Goal: Information Seeking & Learning: Learn about a topic

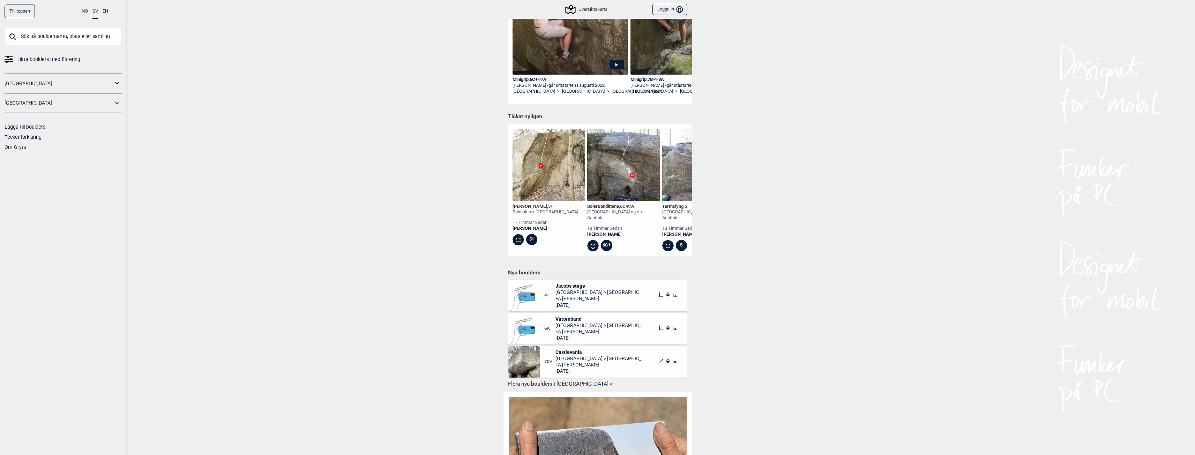
scroll to position [174, 0]
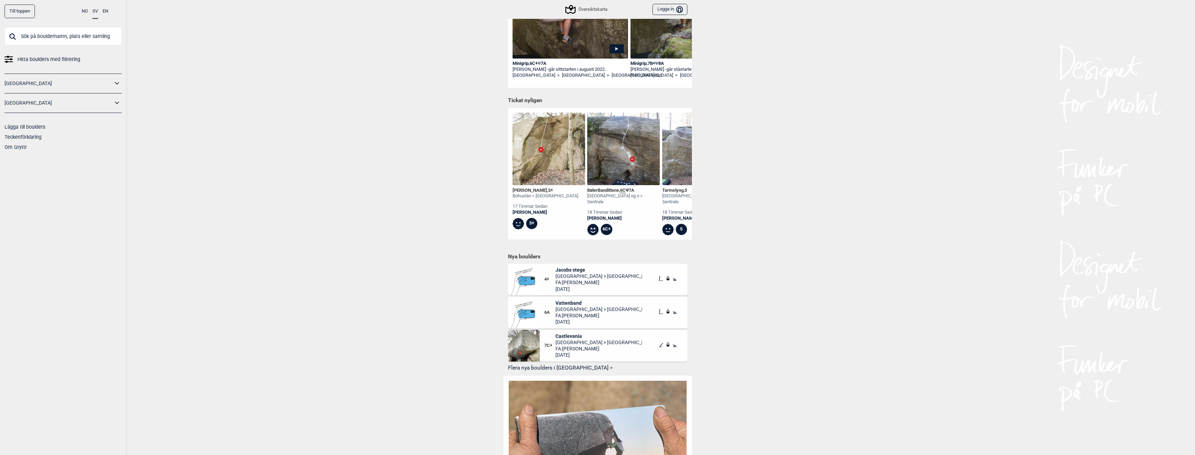
click at [562, 171] on img at bounding box center [549, 149] width 73 height 73
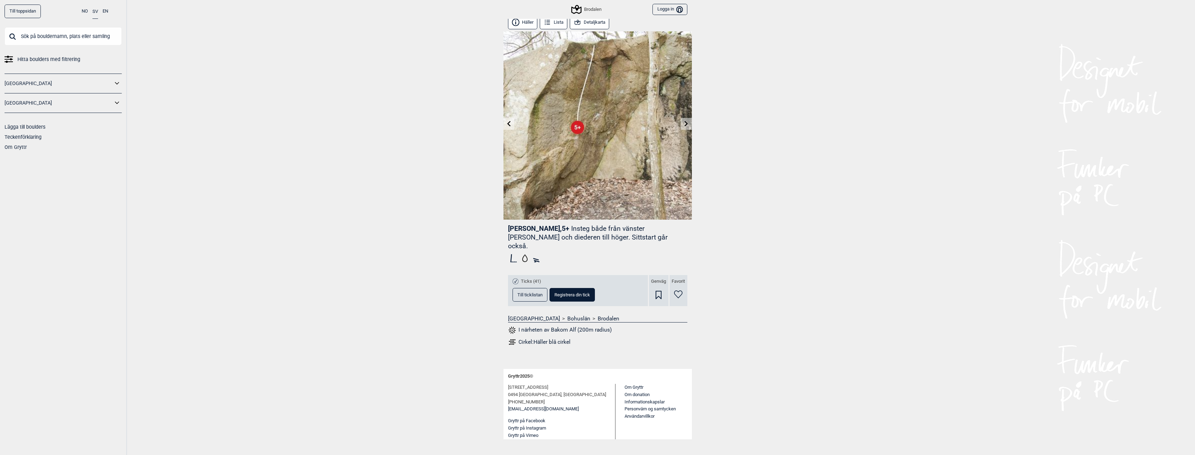
scroll to position [4, 0]
click at [529, 292] on span "Till ticklistan" at bounding box center [529, 294] width 25 height 5
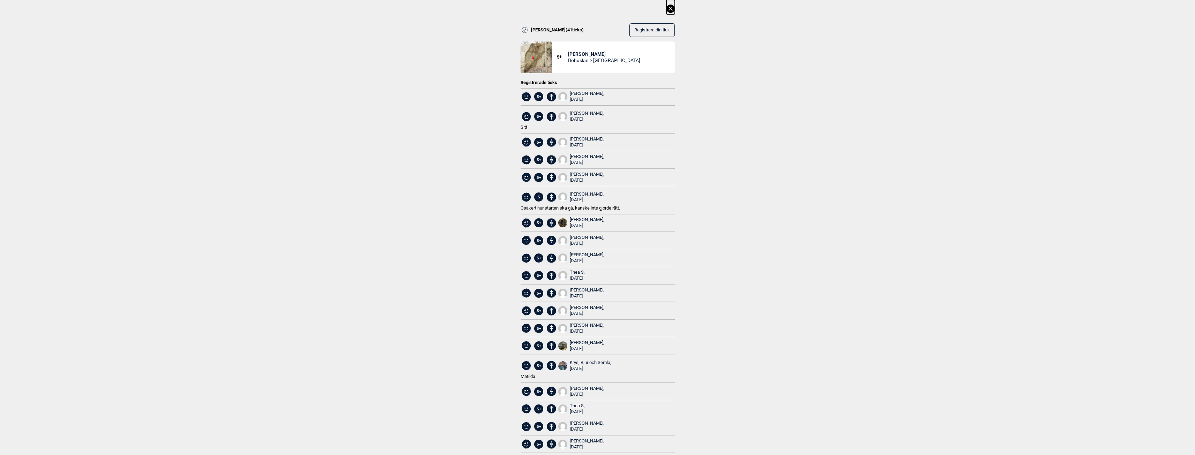
scroll to position [0, 0]
click at [669, 8] on icon at bounding box center [670, 9] width 8 height 8
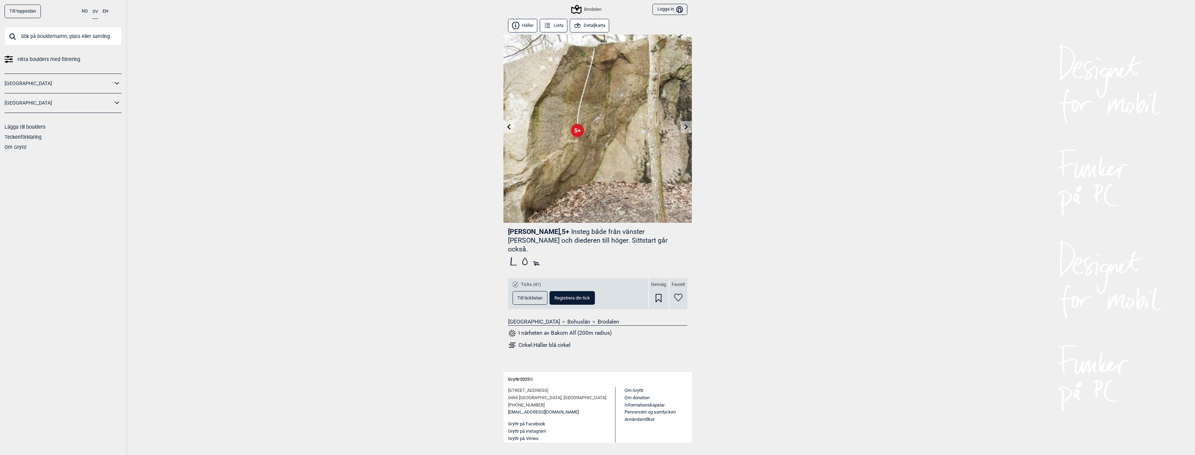
click at [683, 125] on link at bounding box center [686, 127] width 11 height 12
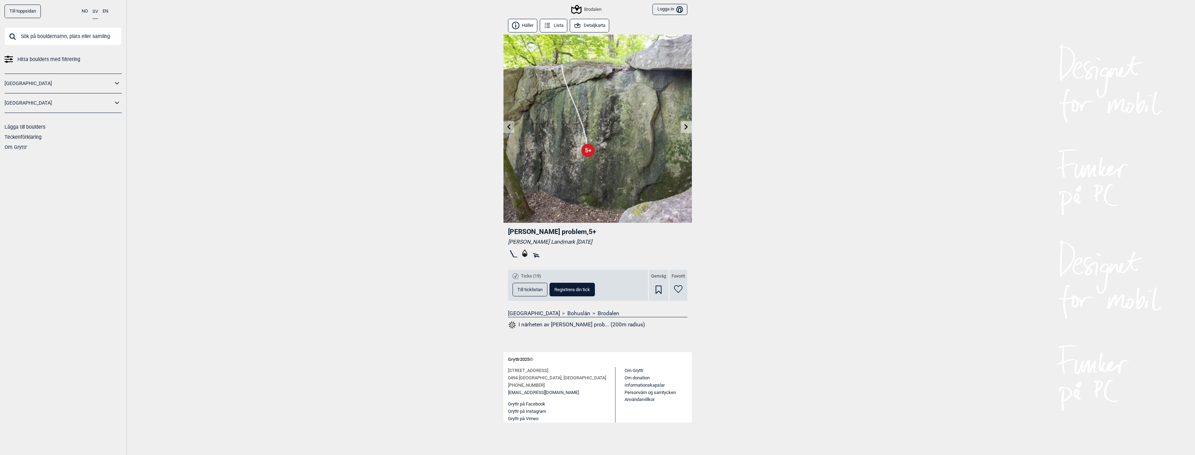
click at [529, 290] on span "Till ticklistan" at bounding box center [529, 290] width 25 height 5
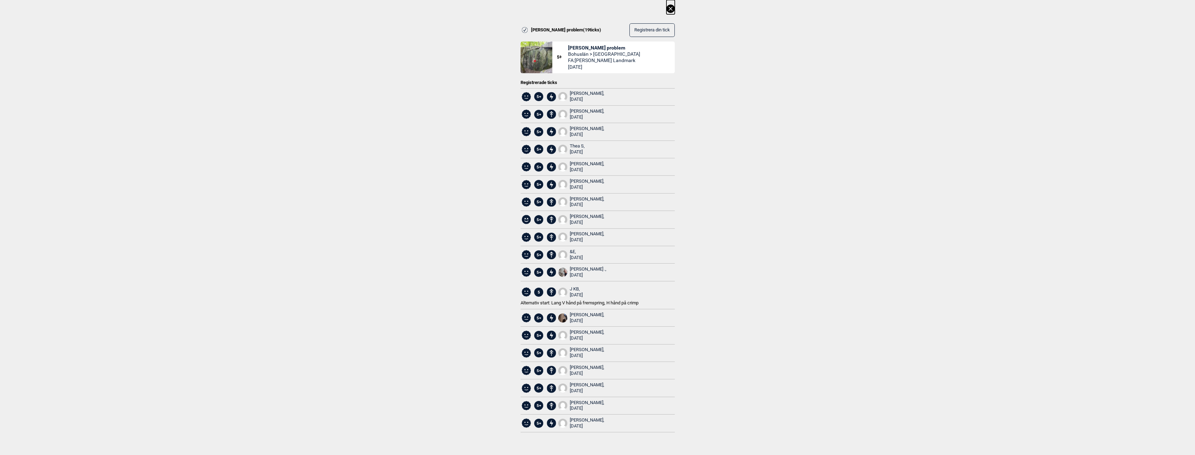
click at [672, 8] on icon at bounding box center [671, 9] width 4 height 4
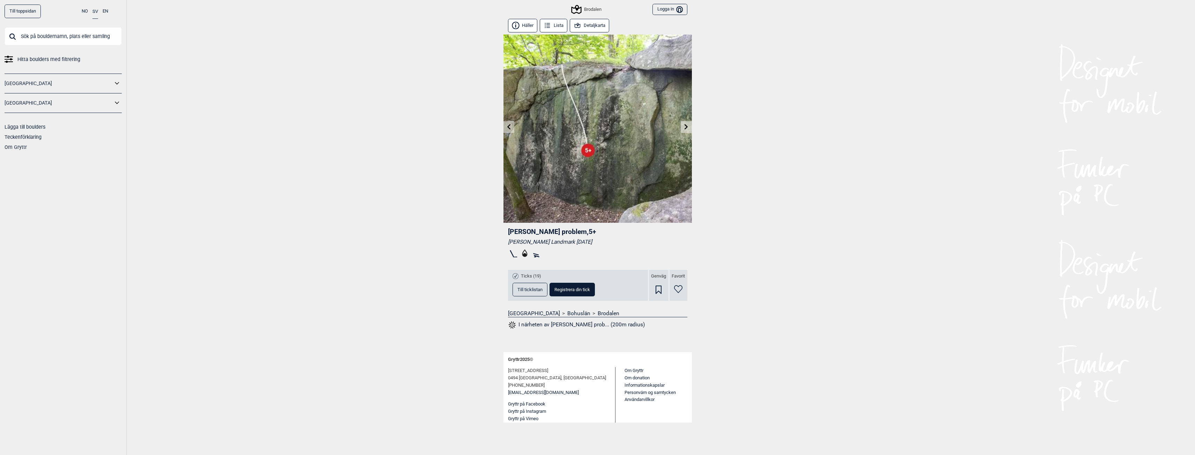
click at [685, 128] on icon at bounding box center [687, 127] width 6 height 6
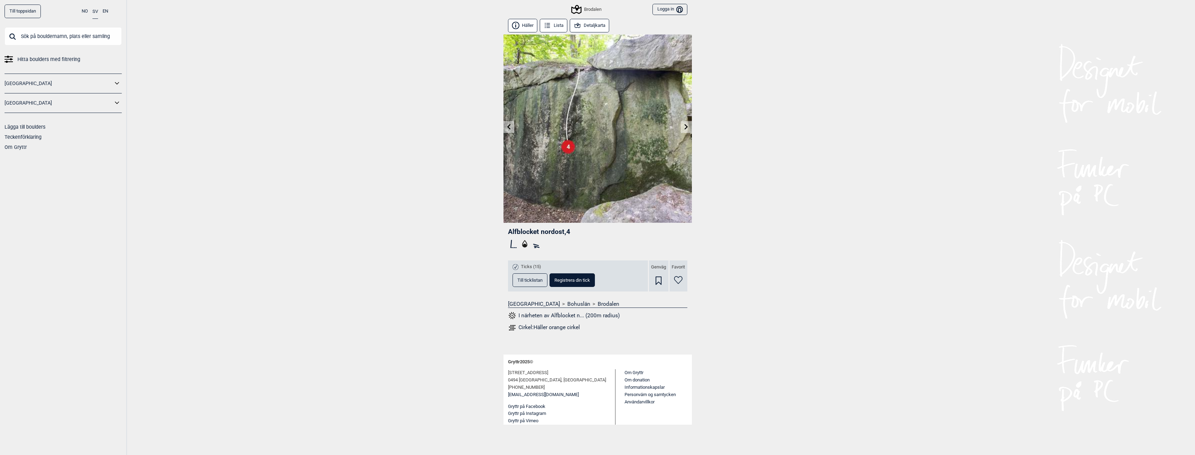
click at [685, 128] on icon at bounding box center [687, 127] width 6 height 6
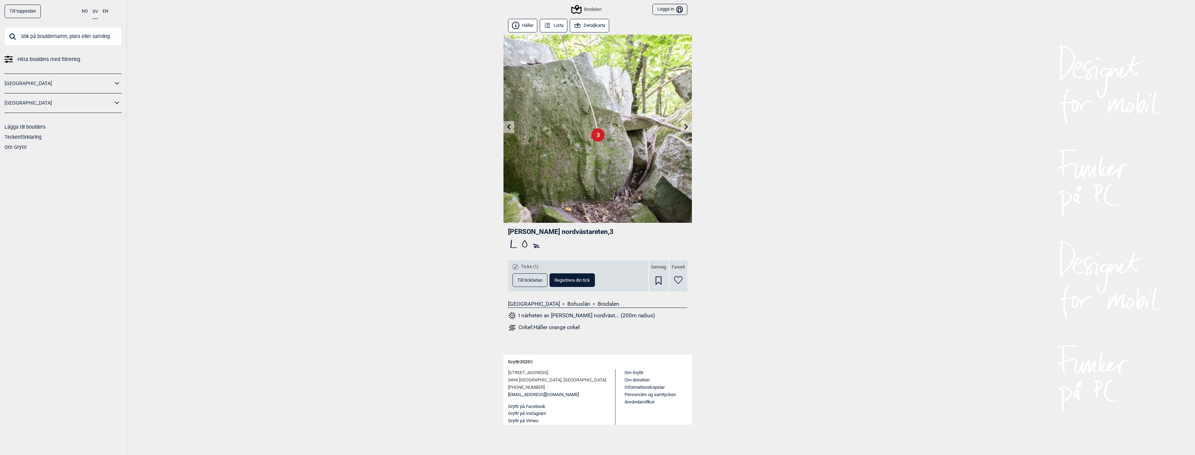
click at [685, 128] on icon at bounding box center [687, 127] width 6 height 6
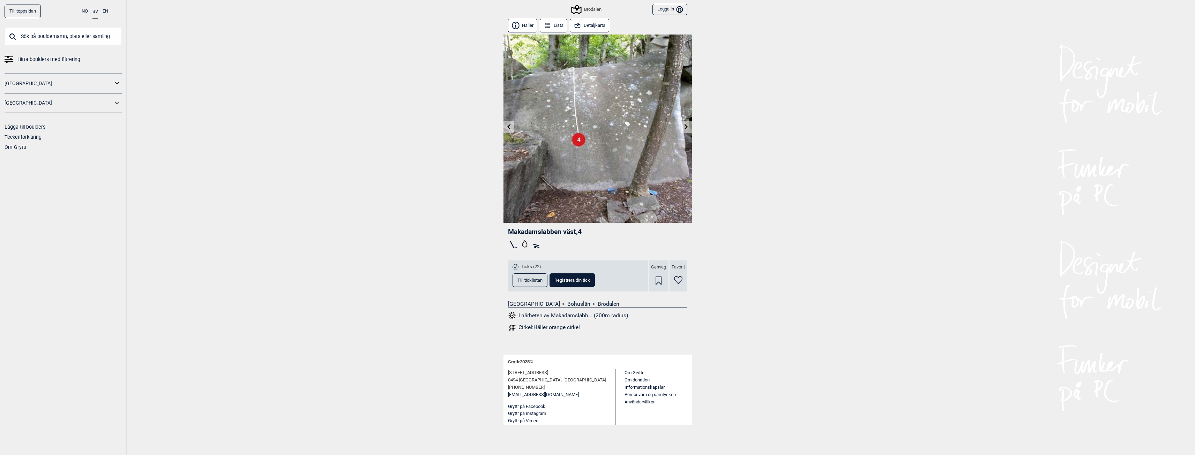
click at [685, 128] on icon at bounding box center [687, 127] width 6 height 6
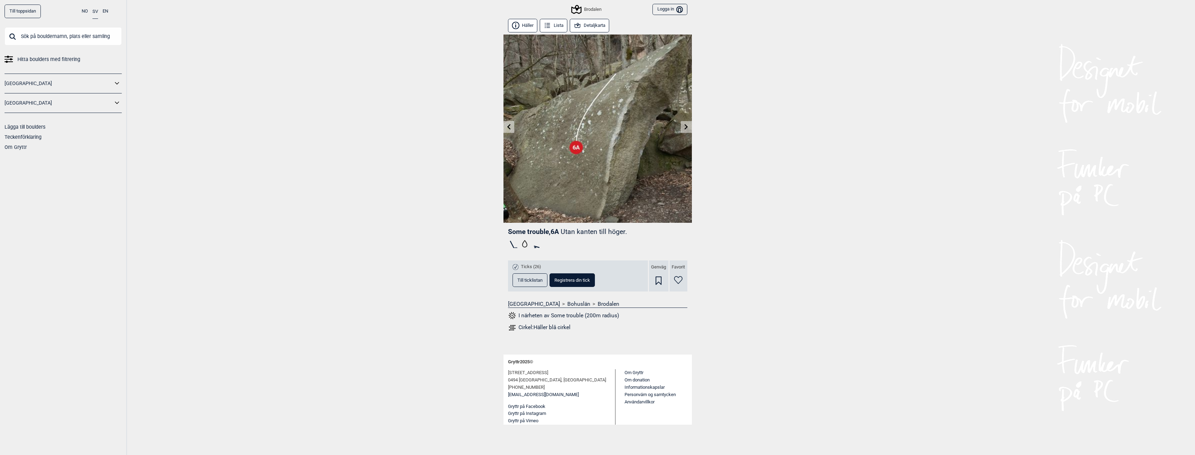
click at [508, 126] on icon at bounding box center [509, 127] width 6 height 6
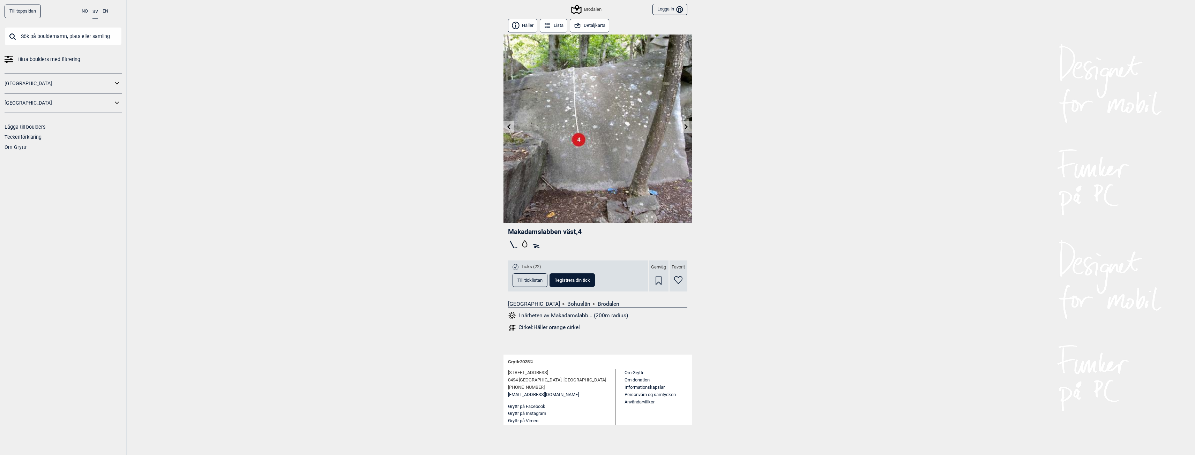
click at [539, 276] on button "Till ticklistan" at bounding box center [530, 281] width 35 height 14
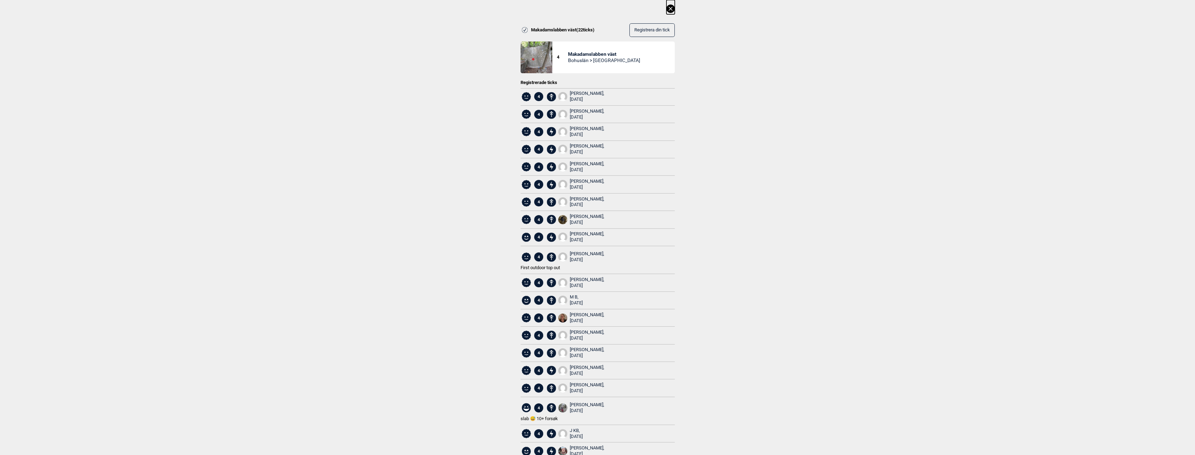
click at [672, 7] on icon at bounding box center [670, 9] width 8 height 8
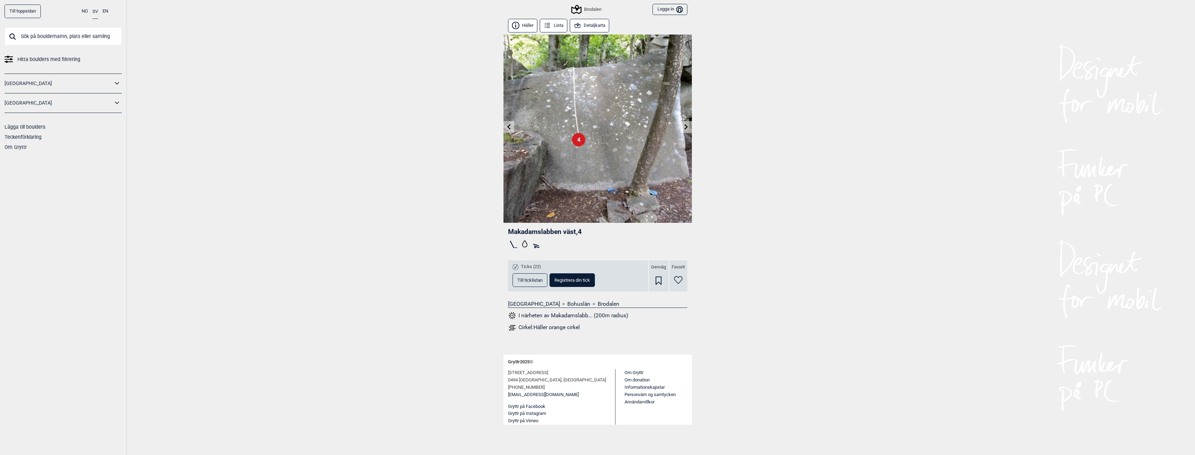
click at [687, 131] on link at bounding box center [686, 127] width 11 height 12
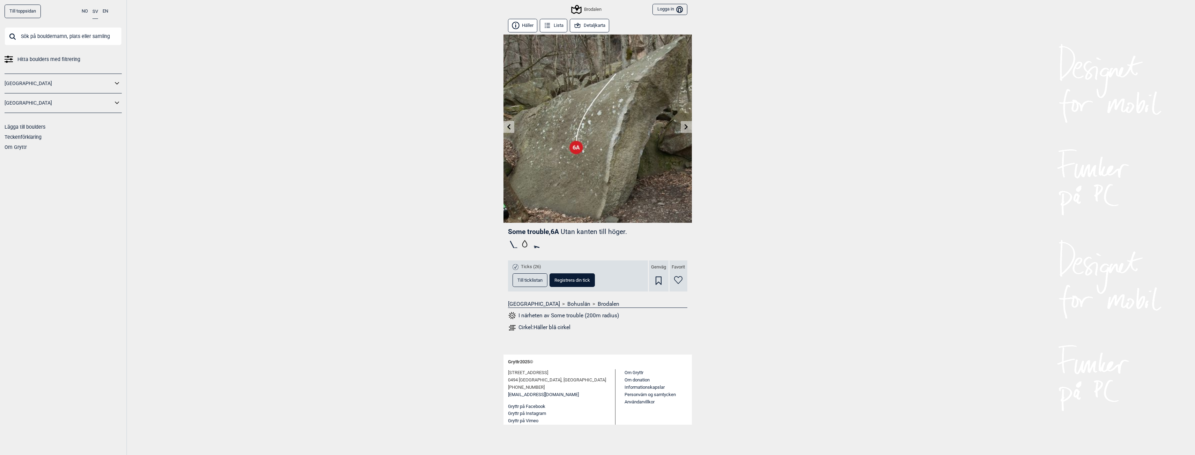
click at [687, 131] on link at bounding box center [686, 127] width 11 height 12
click at [512, 127] on link at bounding box center [508, 127] width 11 height 12
click at [682, 129] on link at bounding box center [686, 127] width 11 height 12
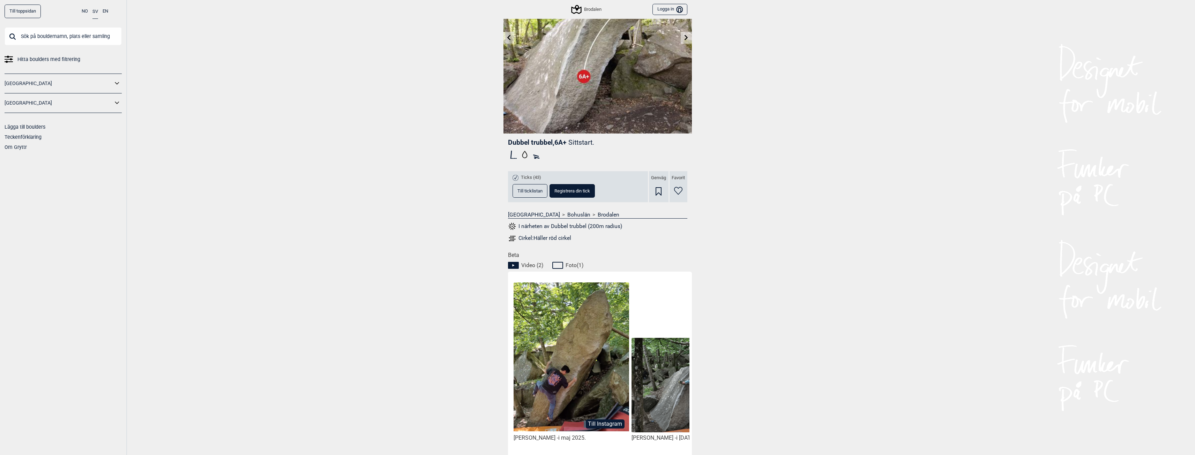
scroll to position [87, 0]
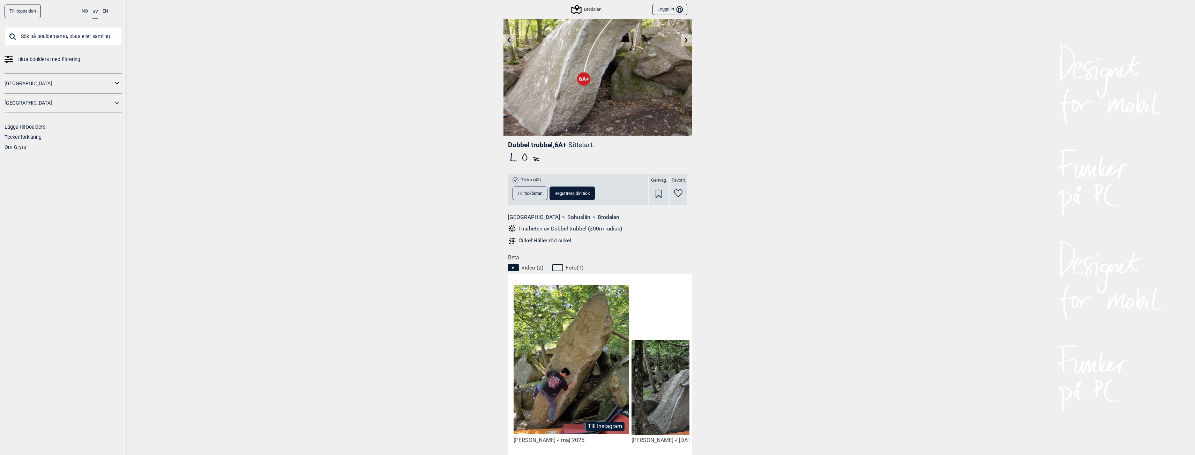
click at [537, 194] on span "Till ticklistan" at bounding box center [529, 193] width 25 height 5
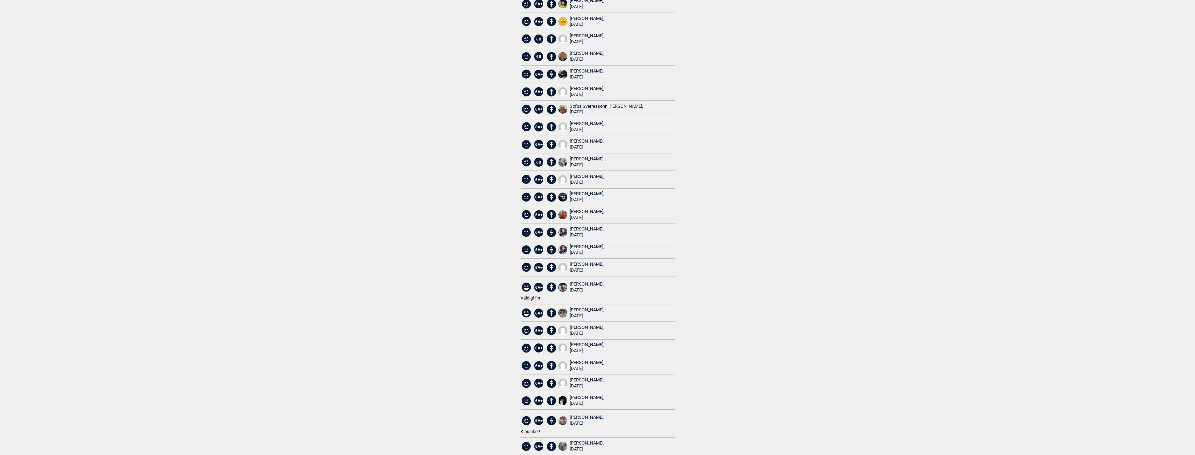
scroll to position [0, 0]
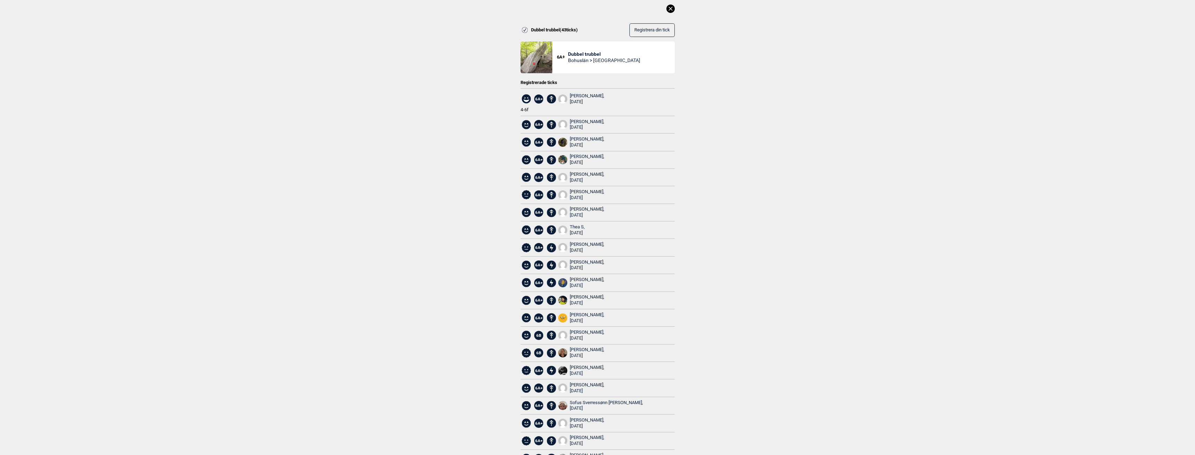
click at [672, 8] on icon at bounding box center [670, 9] width 8 height 8
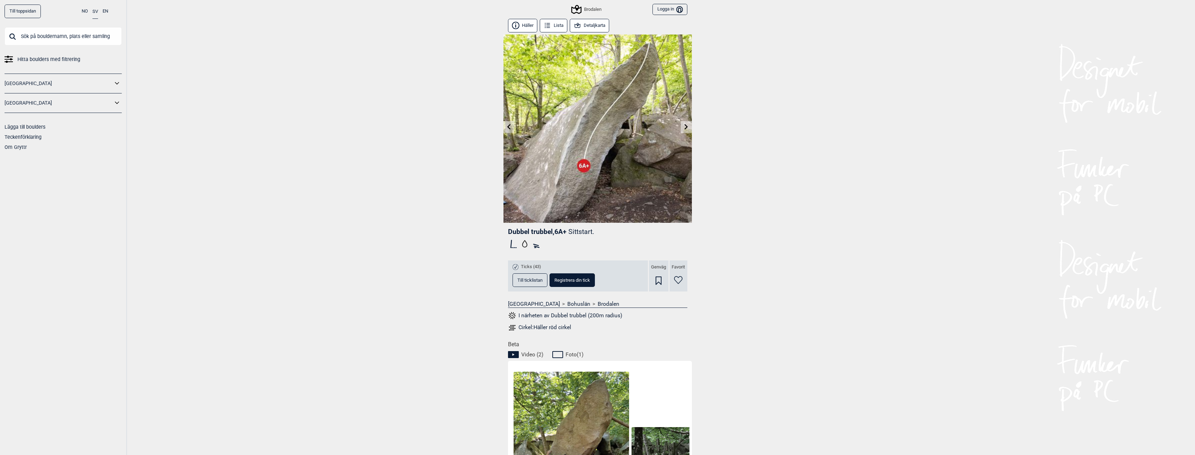
click at [595, 22] on button "Detaljkarta" at bounding box center [590, 26] width 40 height 14
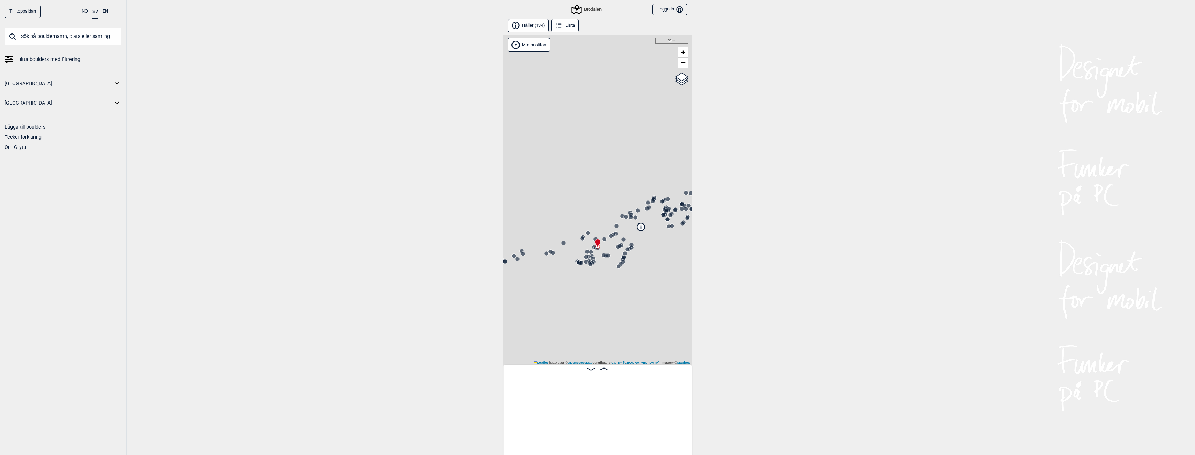
scroll to position [0, 2064]
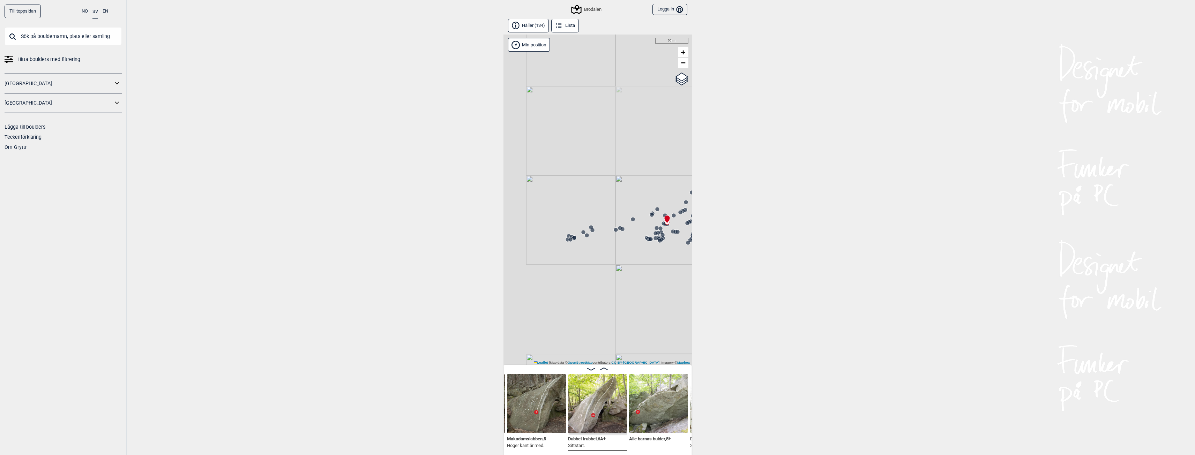
drag, startPoint x: 575, startPoint y: 283, endPoint x: 610, endPoint y: 271, distance: 37.2
click at [610, 271] on div "Brodalen" at bounding box center [597, 200] width 188 height 330
click at [585, 229] on circle at bounding box center [584, 228] width 4 height 4
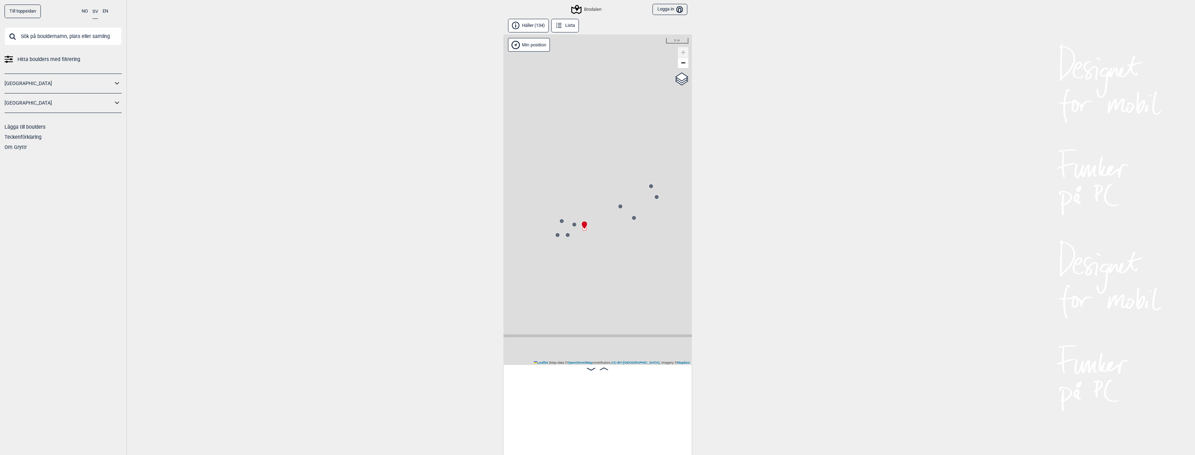
scroll to position [0, 236]
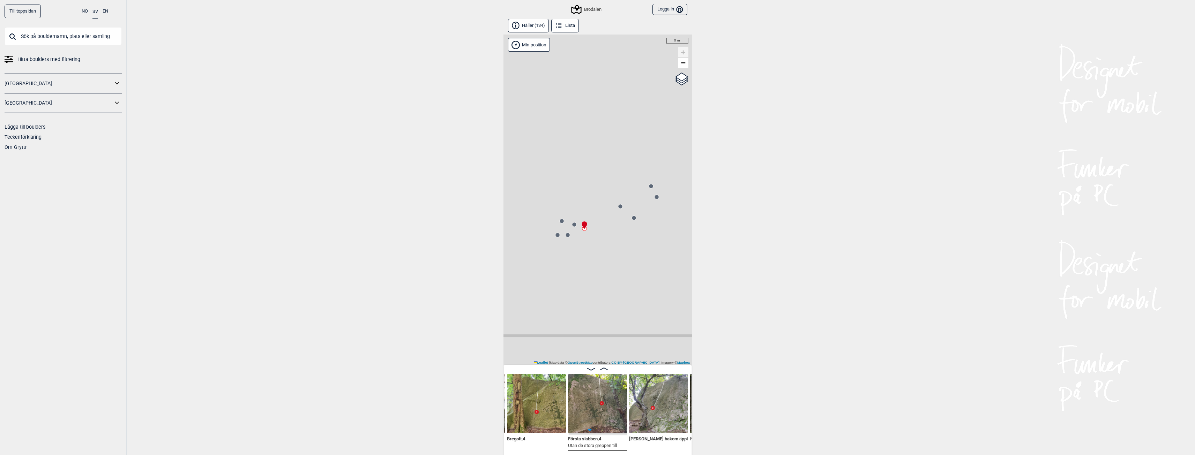
click at [569, 234] on icon at bounding box center [568, 235] width 6 height 6
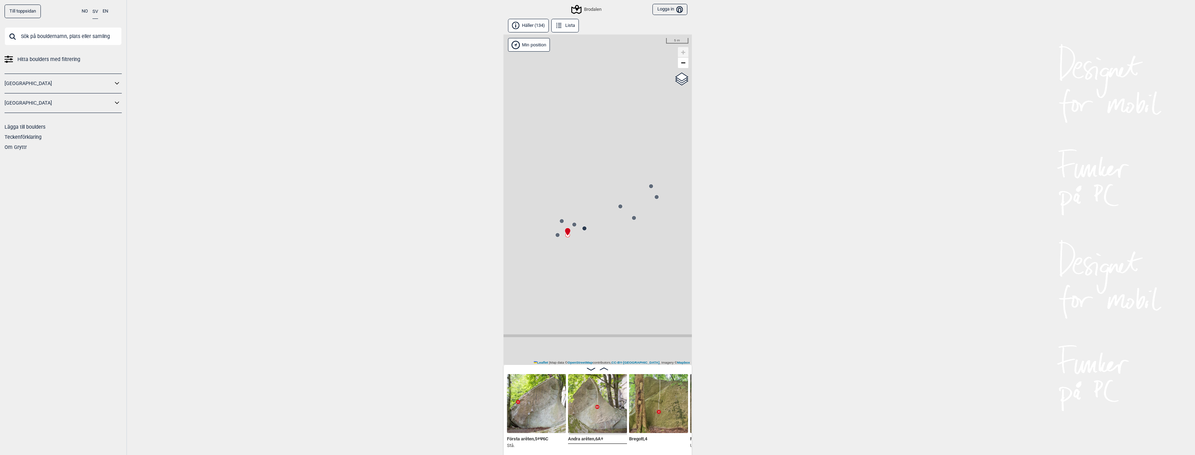
click at [604, 421] on img at bounding box center [597, 403] width 59 height 59
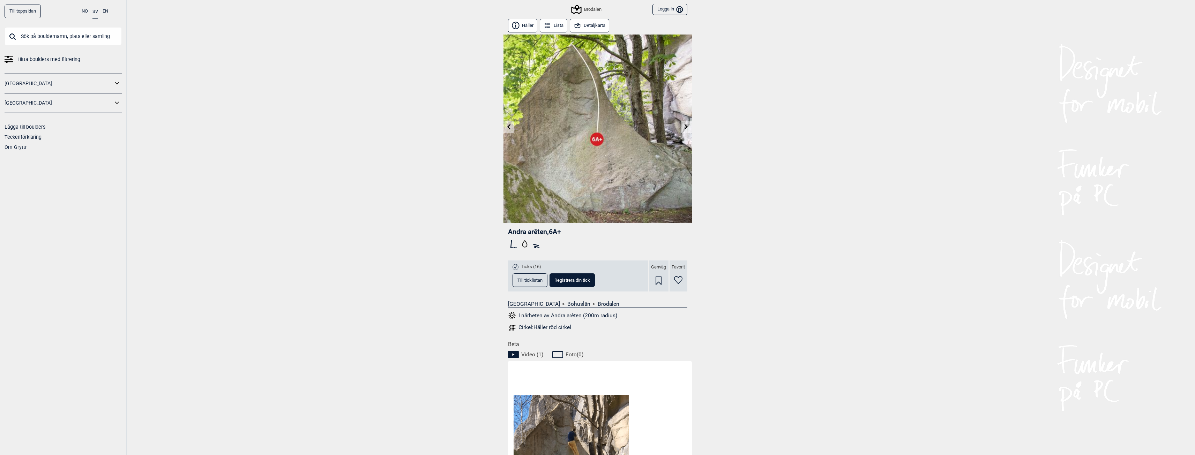
click at [542, 277] on button "Till ticklistan" at bounding box center [530, 281] width 35 height 14
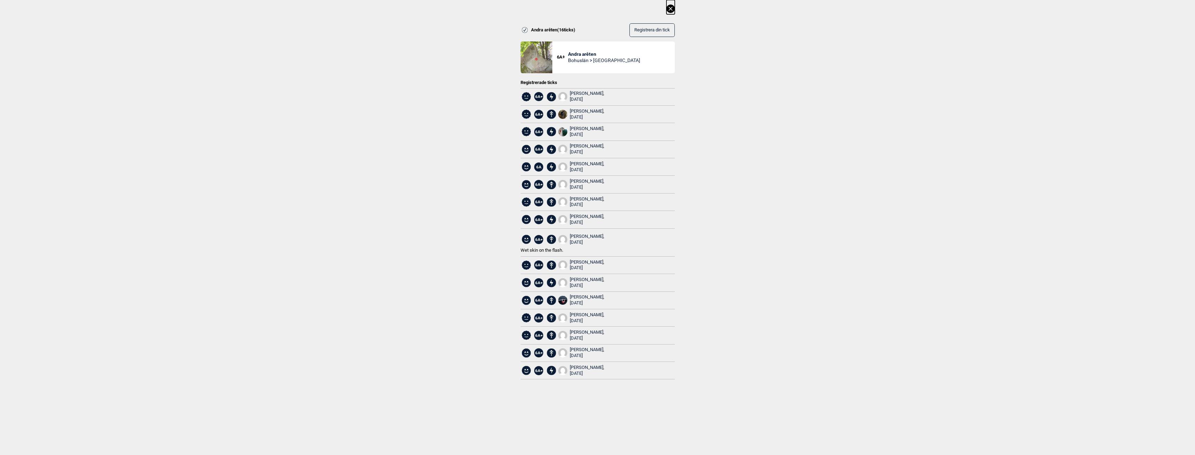
click at [672, 12] on icon at bounding box center [670, 9] width 8 height 8
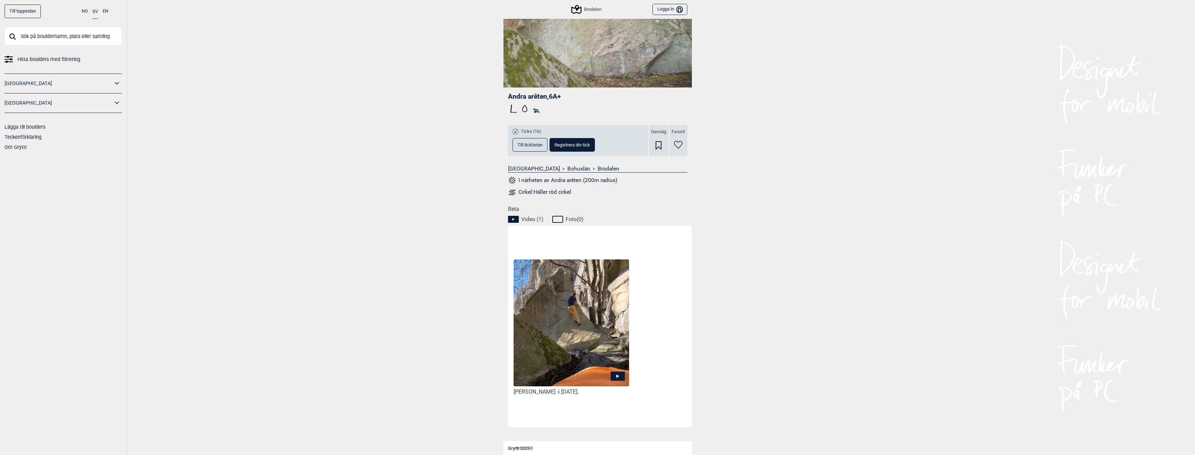
scroll to position [140, 0]
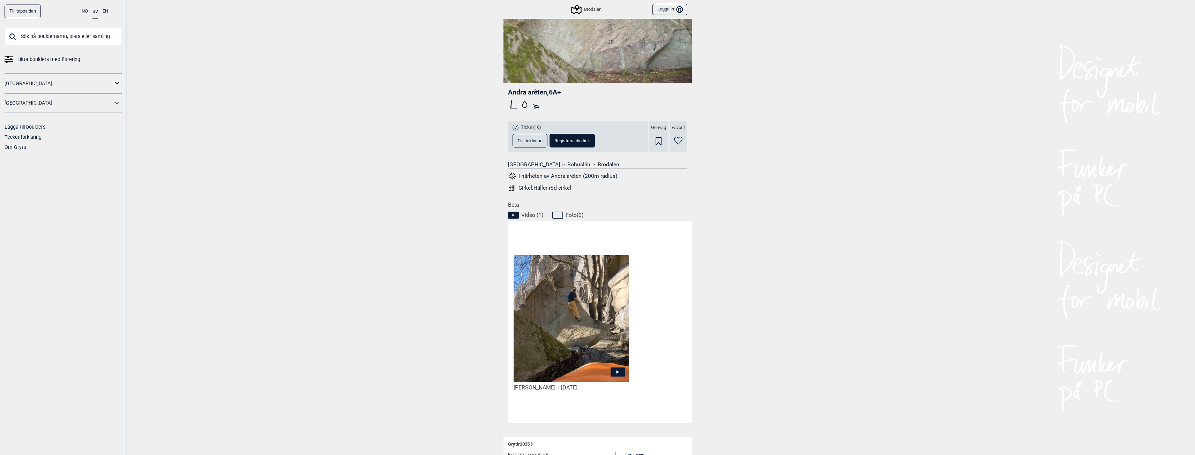
click at [617, 369] on icon at bounding box center [618, 372] width 14 height 9
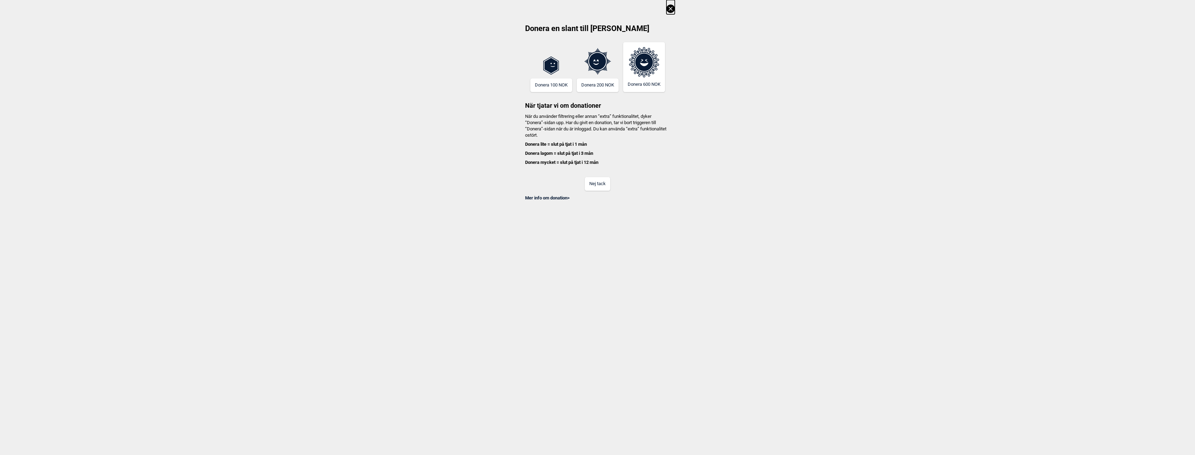
click at [598, 184] on button "Nej tack" at bounding box center [597, 184] width 25 height 14
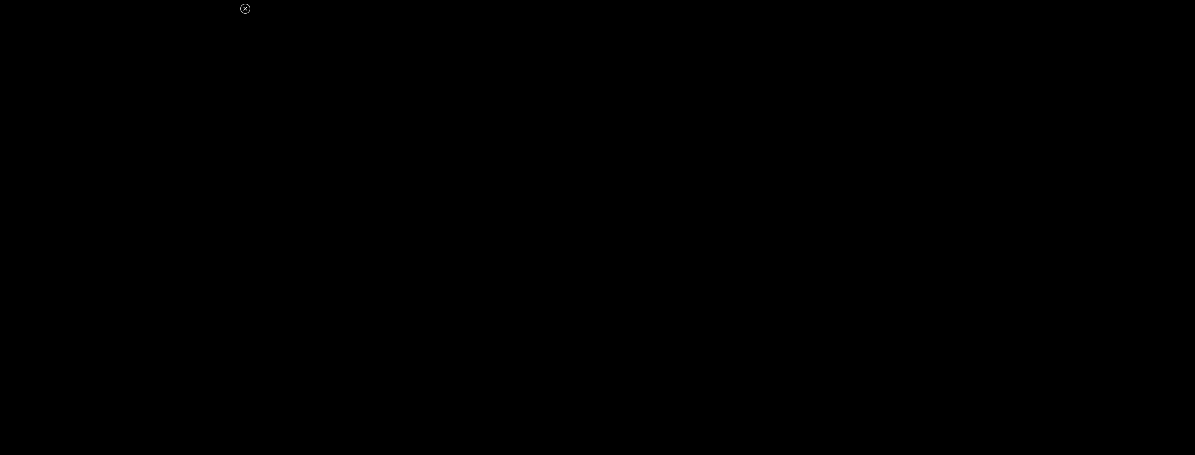
click at [245, 9] on icon at bounding box center [245, 9] width 4 height 4
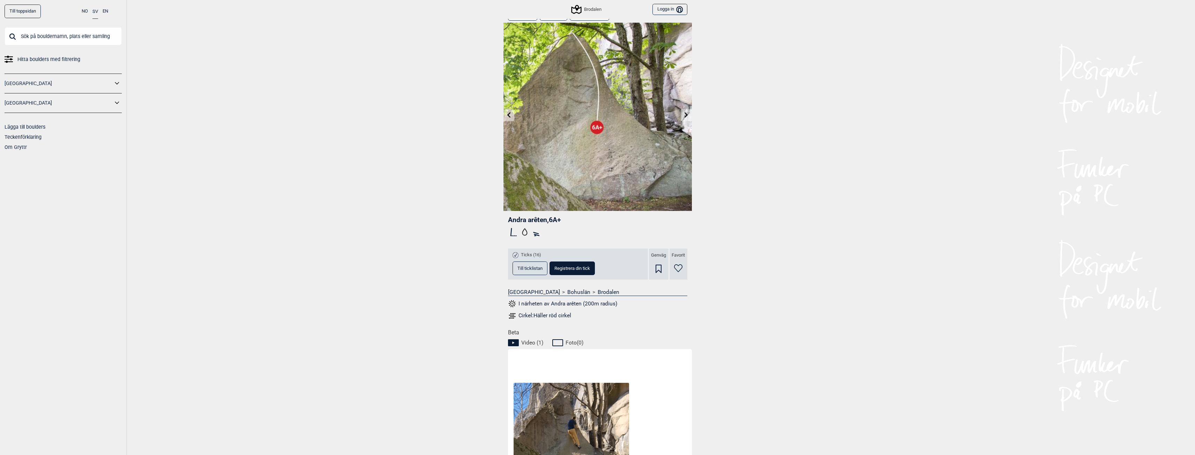
scroll to position [0, 0]
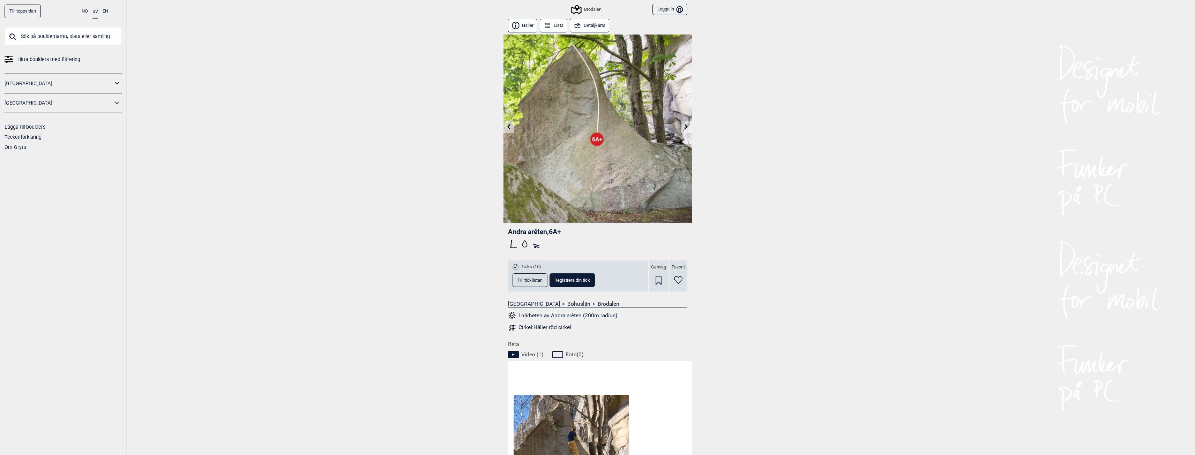
click at [532, 282] on span "Till ticklistan" at bounding box center [529, 280] width 25 height 5
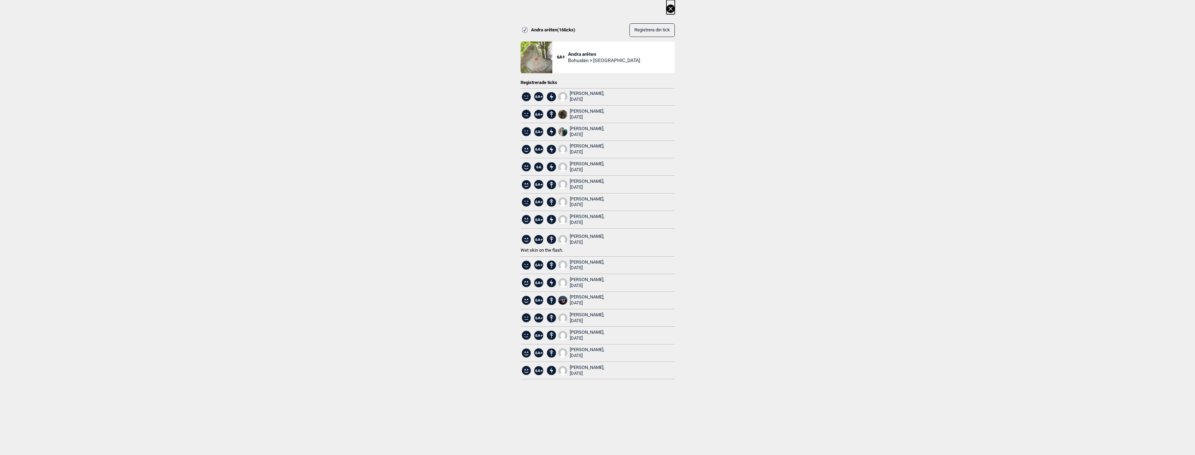
click at [674, 8] on icon at bounding box center [670, 9] width 8 height 8
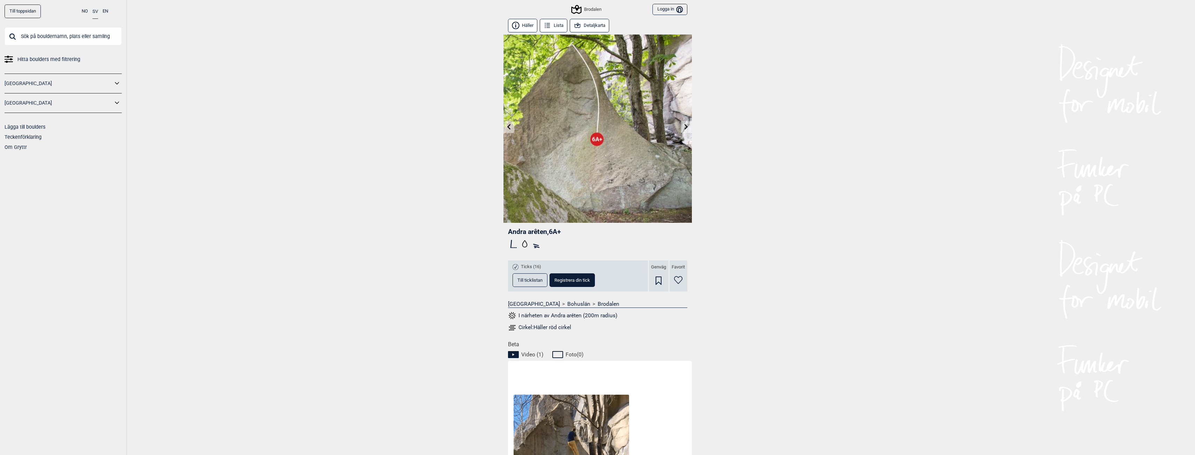
click at [592, 28] on button "Detaljkarta" at bounding box center [590, 26] width 40 height 14
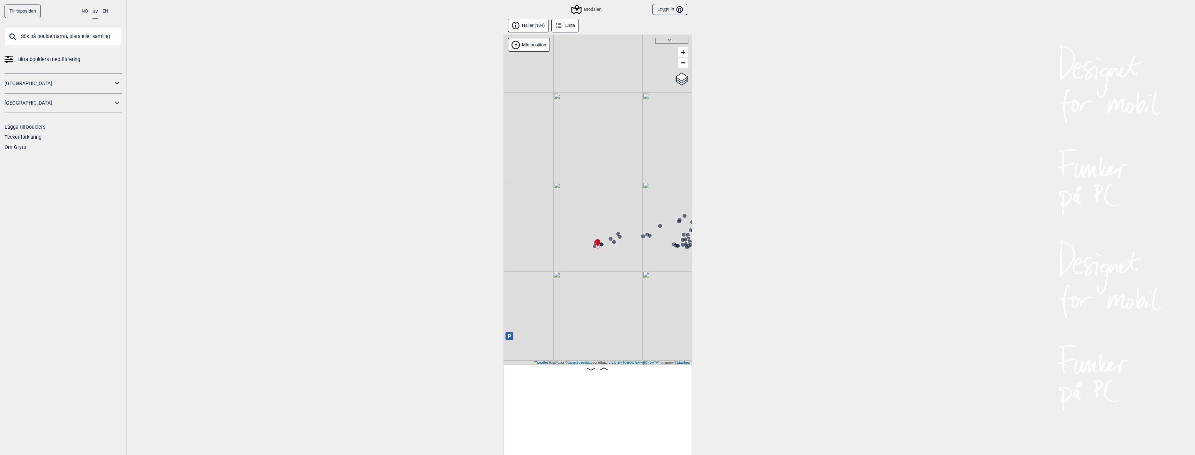
scroll to position [0, 116]
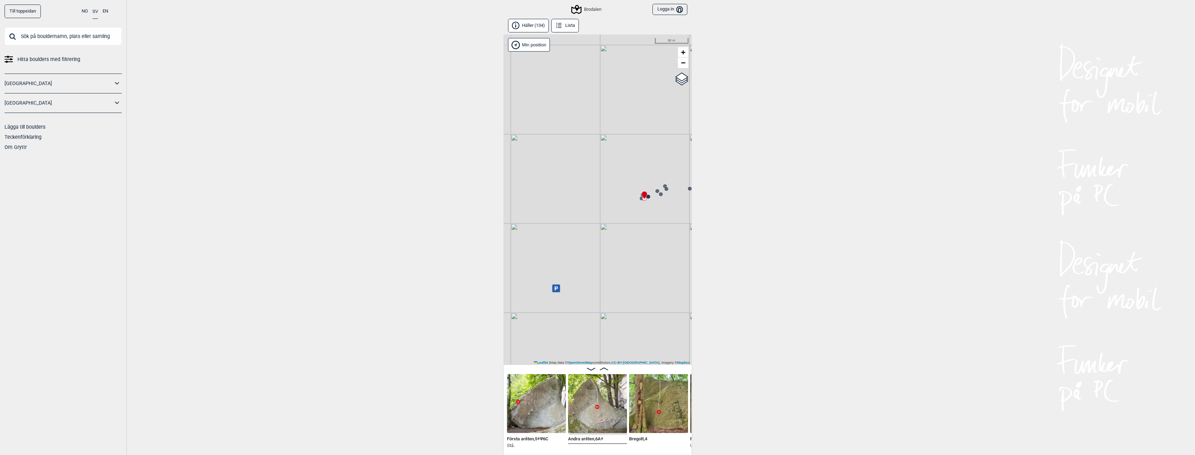
drag, startPoint x: 653, startPoint y: 299, endPoint x: 699, endPoint y: 251, distance: 66.4
click at [699, 251] on div "Till toppsidan NO SV EN Hitta boulders med filtrering [GEOGRAPHIC_DATA] [GEOGRA…" at bounding box center [597, 227] width 1195 height 455
click at [553, 290] on icon at bounding box center [555, 288] width 8 height 8
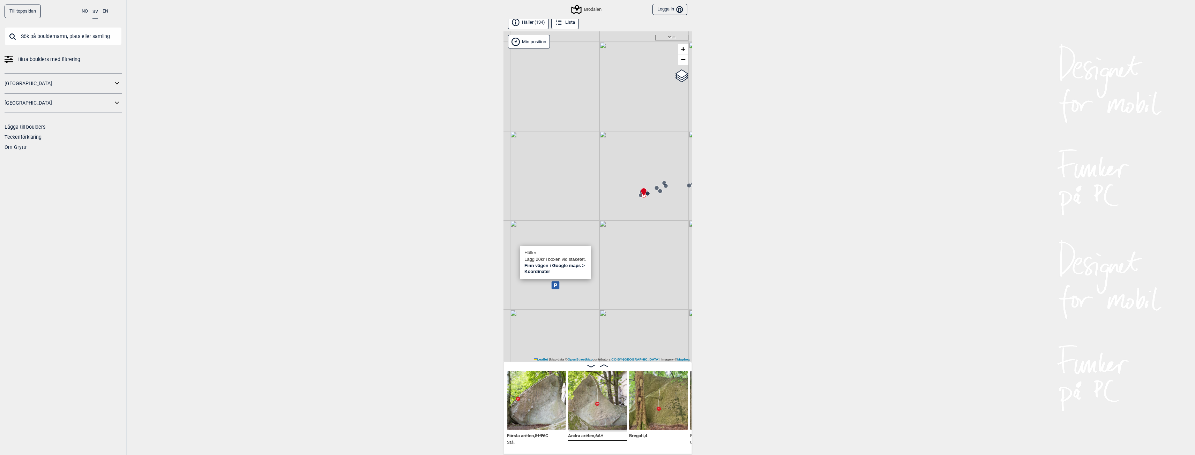
scroll to position [4, 0]
drag, startPoint x: 651, startPoint y: 315, endPoint x: 596, endPoint y: 294, distance: 58.5
click at [596, 294] on div "Brodalen" at bounding box center [597, 196] width 188 height 330
click at [643, 243] on div "Brodalen" at bounding box center [597, 196] width 188 height 330
drag, startPoint x: 602, startPoint y: 235, endPoint x: 701, endPoint y: 282, distance: 108.8
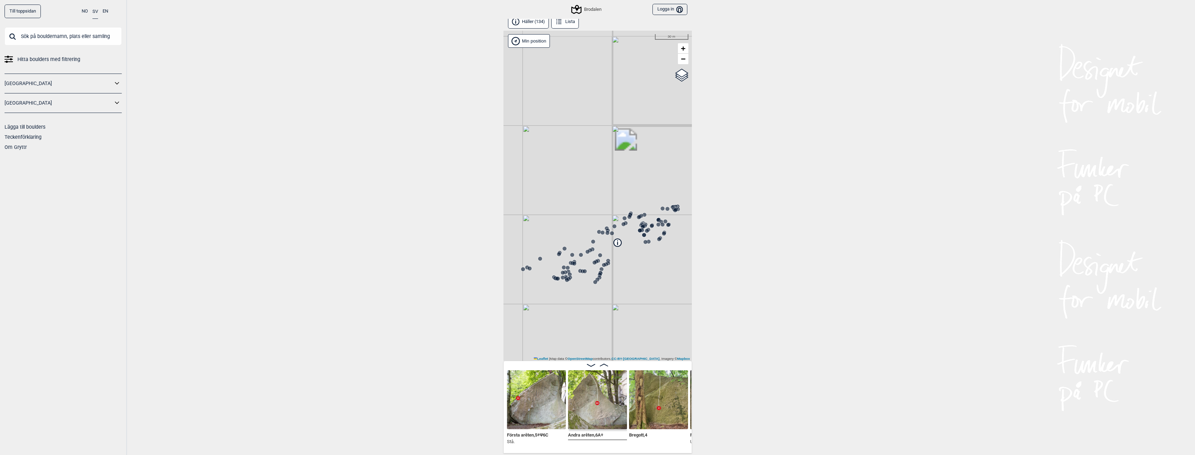
click at [701, 282] on div "Till toppsidan NO SV EN Hitta boulders med filtrering [GEOGRAPHIC_DATA] [GEOGRA…" at bounding box center [597, 223] width 1195 height 455
drag, startPoint x: 657, startPoint y: 205, endPoint x: 468, endPoint y: 289, distance: 206.5
click at [468, 289] on div "Till toppsidan NO SV EN Hitta boulders med filtrering [GEOGRAPHIC_DATA] [GEOGRA…" at bounding box center [597, 223] width 1195 height 455
drag, startPoint x: 639, startPoint y: 229, endPoint x: 564, endPoint y: 277, distance: 89.3
click at [564, 277] on div "Brodalen" at bounding box center [597, 196] width 188 height 330
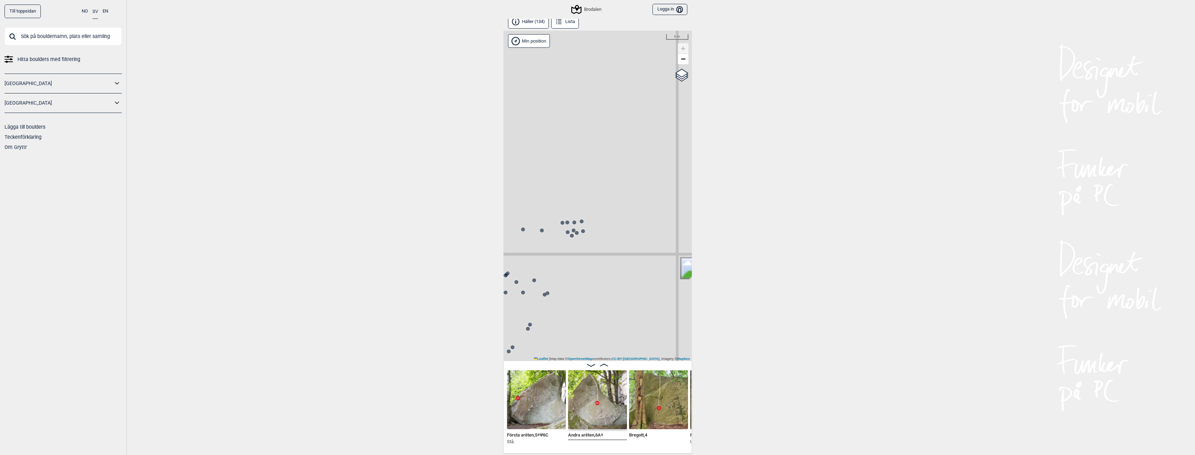
drag, startPoint x: 639, startPoint y: 222, endPoint x: 541, endPoint y: 275, distance: 111.5
click at [544, 274] on div "Brodalen" at bounding box center [597, 196] width 188 height 330
click at [670, 178] on icon at bounding box center [670, 175] width 8 height 7
click at [627, 196] on circle at bounding box center [628, 196] width 4 height 4
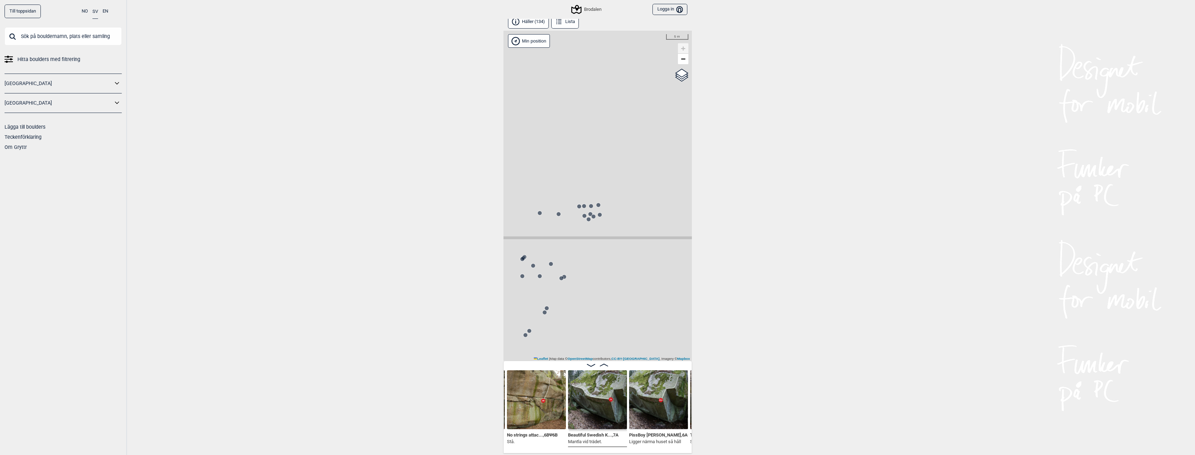
drag, startPoint x: 636, startPoint y: 308, endPoint x: 636, endPoint y: 271, distance: 36.3
click at [636, 271] on div "Brodalen" at bounding box center [597, 196] width 188 height 330
click at [603, 413] on img at bounding box center [597, 400] width 59 height 59
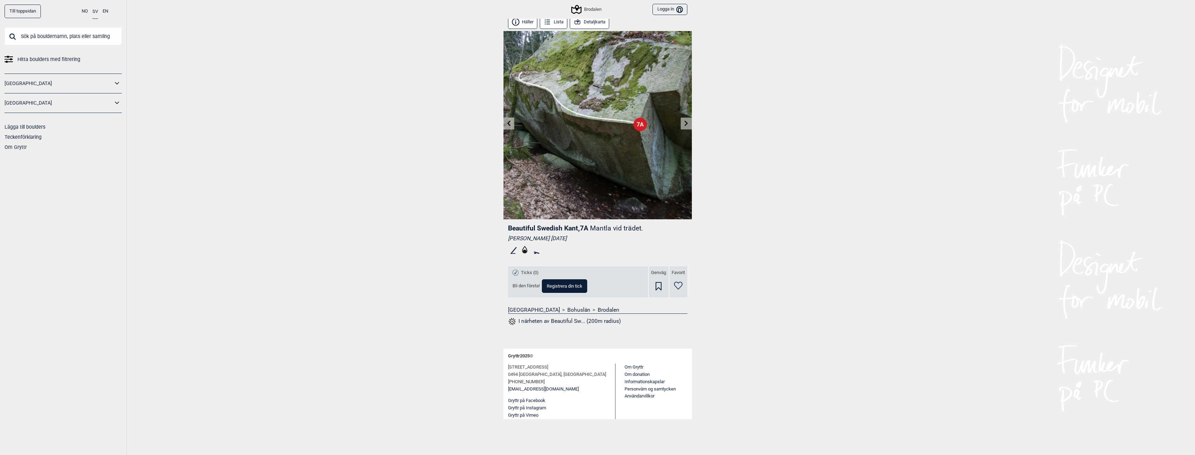
scroll to position [4, 0]
click at [686, 125] on icon at bounding box center [686, 123] width 3 height 6
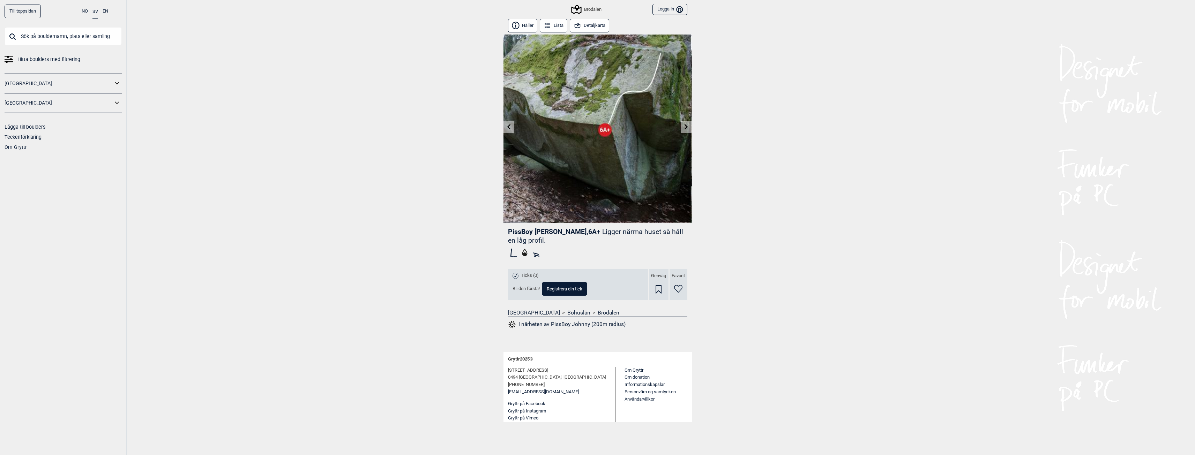
click at [687, 128] on icon at bounding box center [686, 127] width 3 height 6
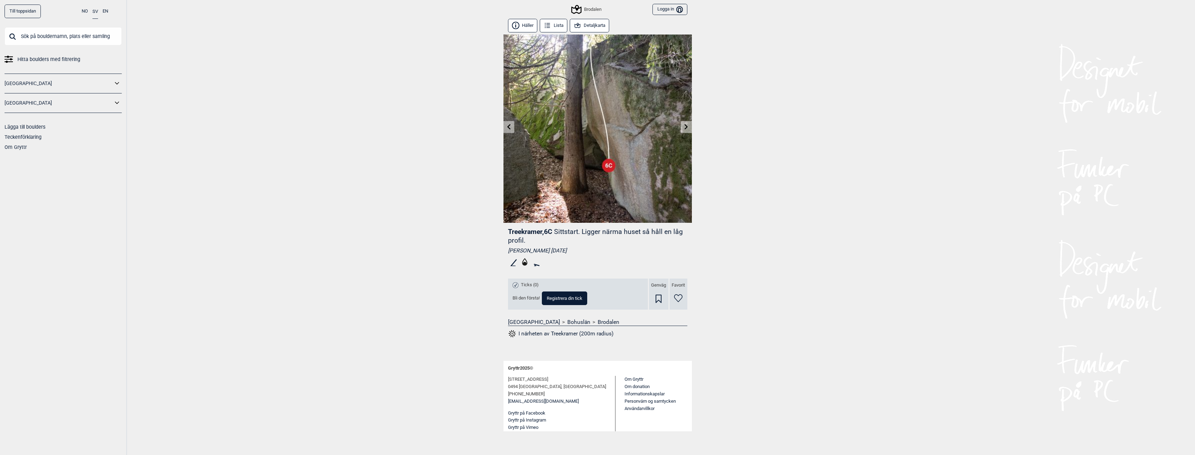
click at [686, 128] on icon at bounding box center [686, 127] width 3 height 6
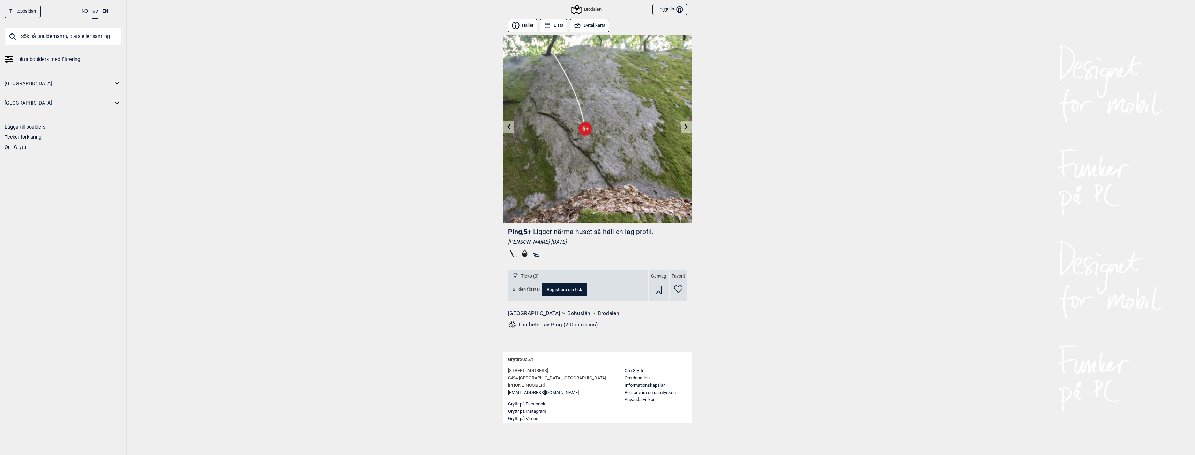
click at [686, 128] on icon at bounding box center [686, 127] width 3 height 6
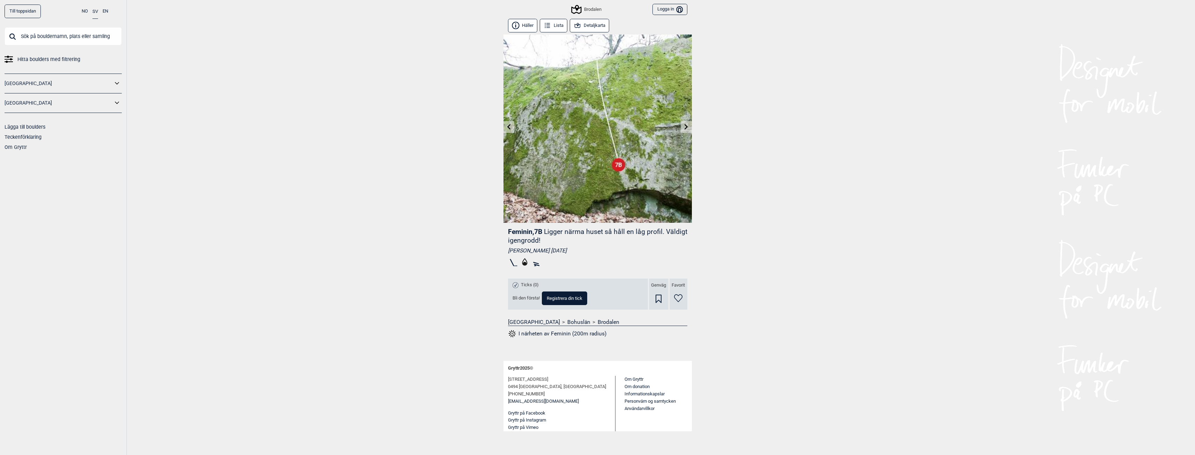
click at [686, 128] on icon at bounding box center [686, 127] width 3 height 6
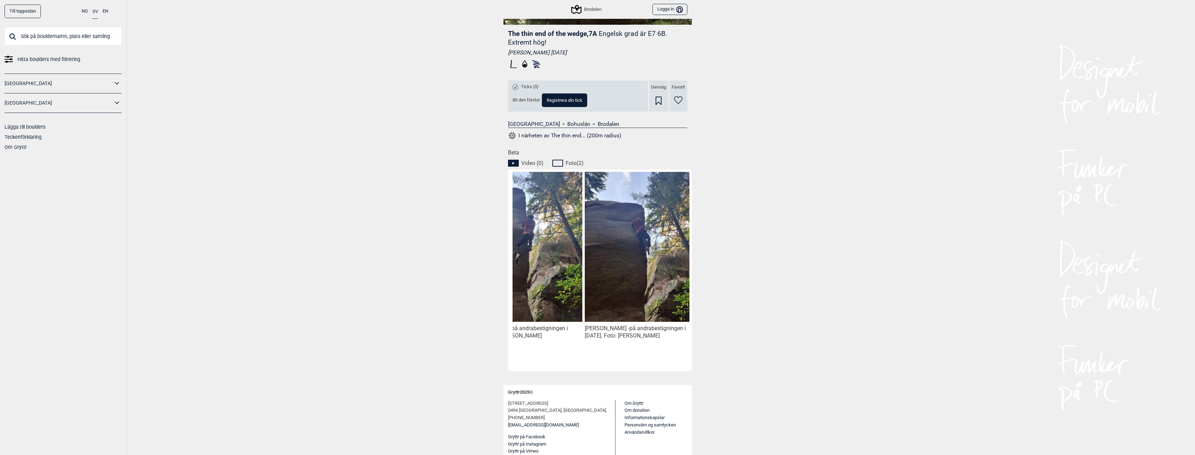
scroll to position [0, 59]
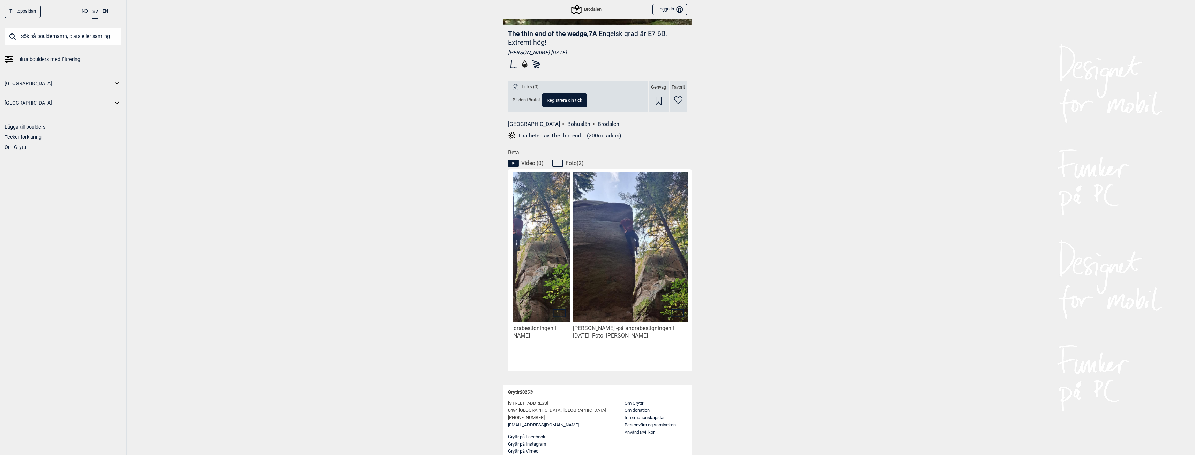
click at [652, 295] on img at bounding box center [630, 246] width 115 height 154
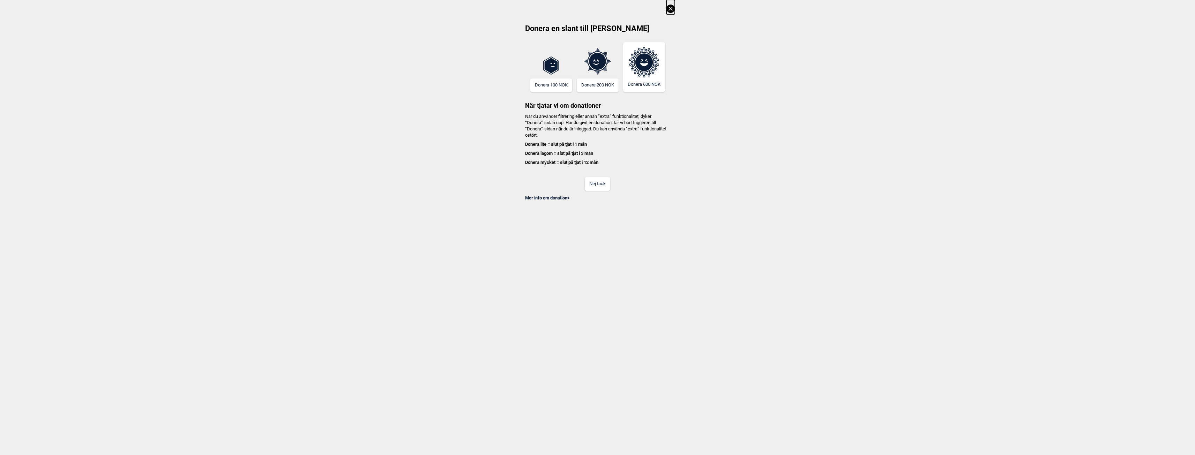
click at [598, 187] on button "Nej tack" at bounding box center [597, 184] width 25 height 14
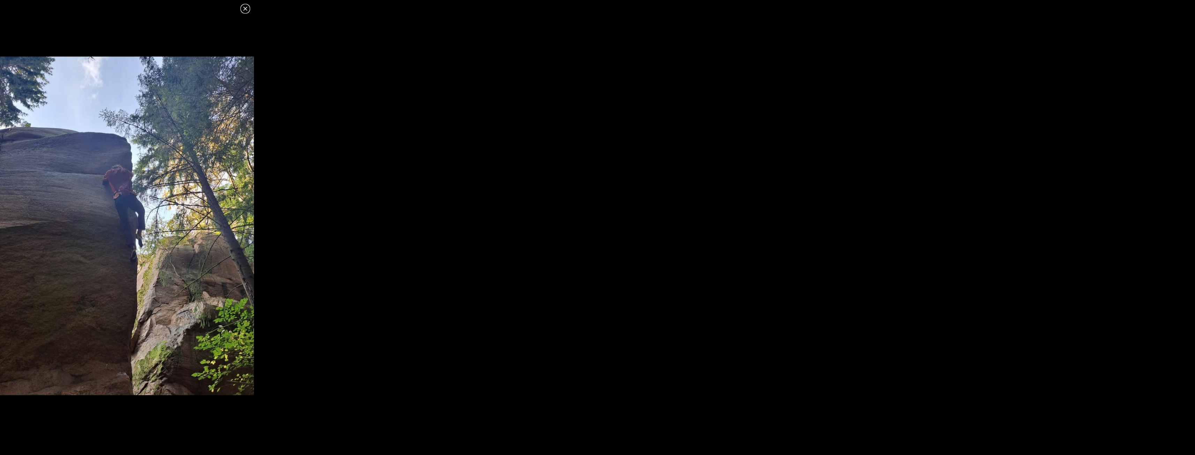
click at [242, 10] on icon at bounding box center [245, 9] width 8 height 8
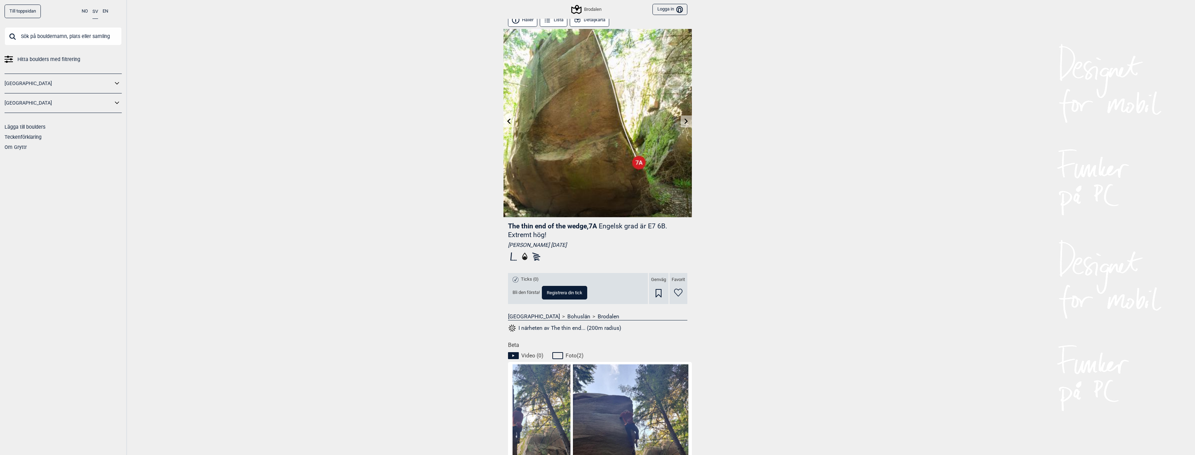
scroll to position [0, 0]
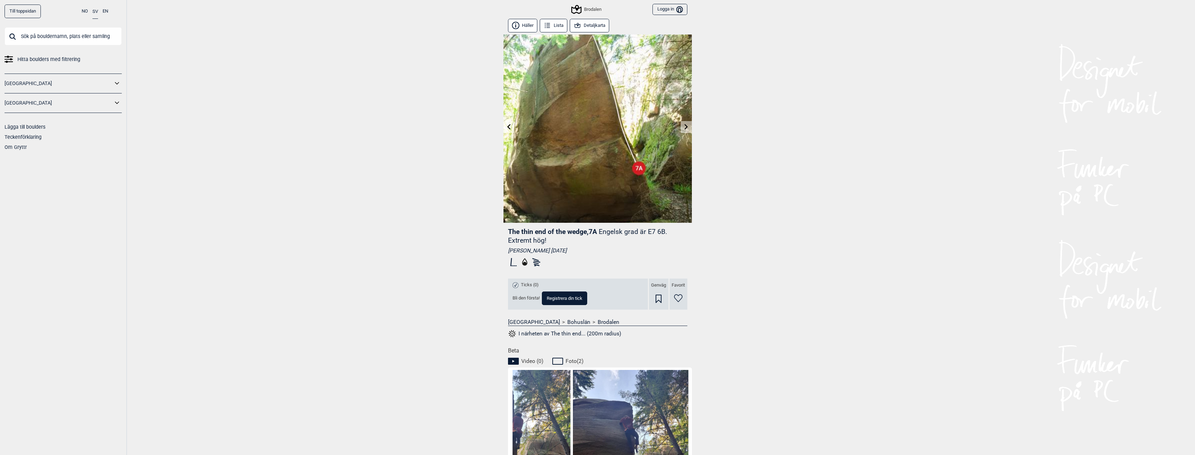
click at [598, 10] on div "Brodalen" at bounding box center [586, 9] width 29 height 8
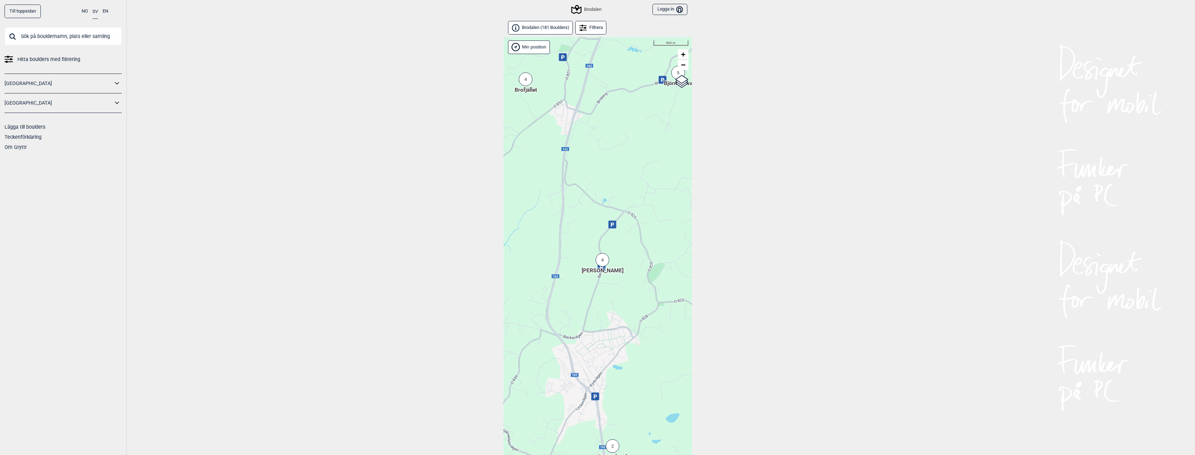
drag, startPoint x: 608, startPoint y: 299, endPoint x: 710, endPoint y: 326, distance: 105.7
click at [710, 322] on div "Till toppsidan NO SV EN Hitta boulders med filtrering [GEOGRAPHIC_DATA] [GEOGRA…" at bounding box center [597, 227] width 1195 height 455
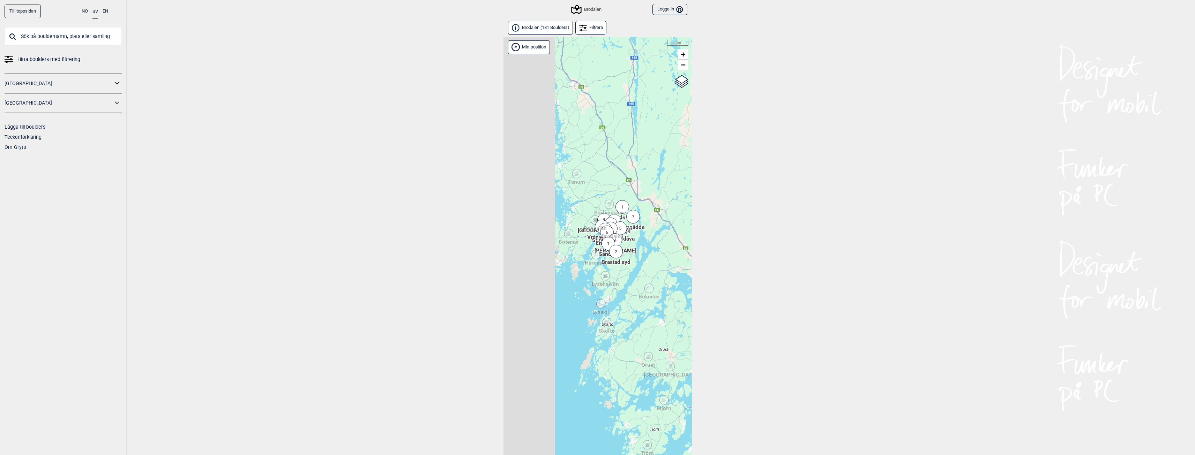
drag, startPoint x: 537, startPoint y: 288, endPoint x: 608, endPoint y: 281, distance: 70.8
click at [608, 281] on div "Hallingdal Stange [GEOGRAPHIC_DATA] syd [GEOGRAPHIC_DATA] og omegn [GEOGRAPHIC_…" at bounding box center [597, 255] width 188 height 436
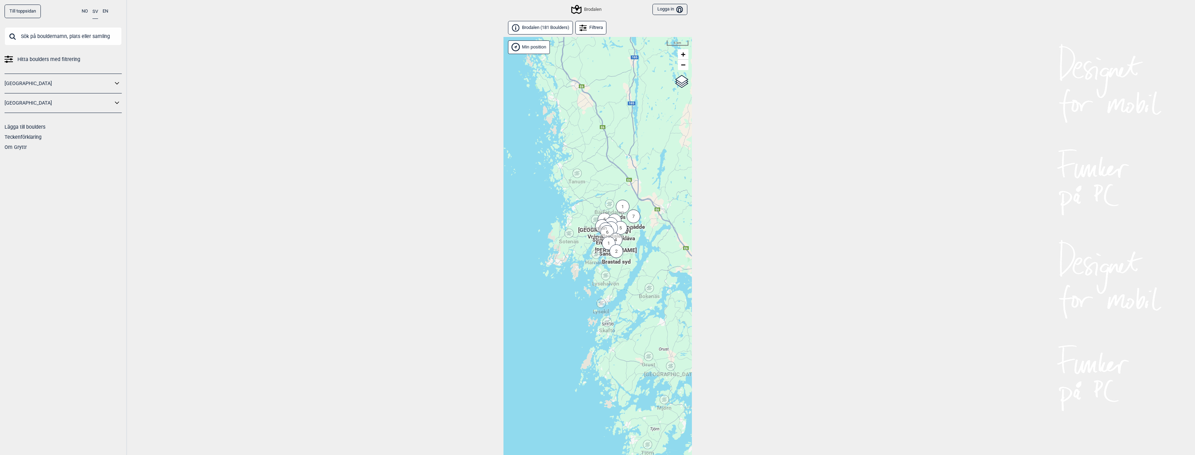
click at [569, 233] on div "Sotenäs" at bounding box center [569, 233] width 4 height 4
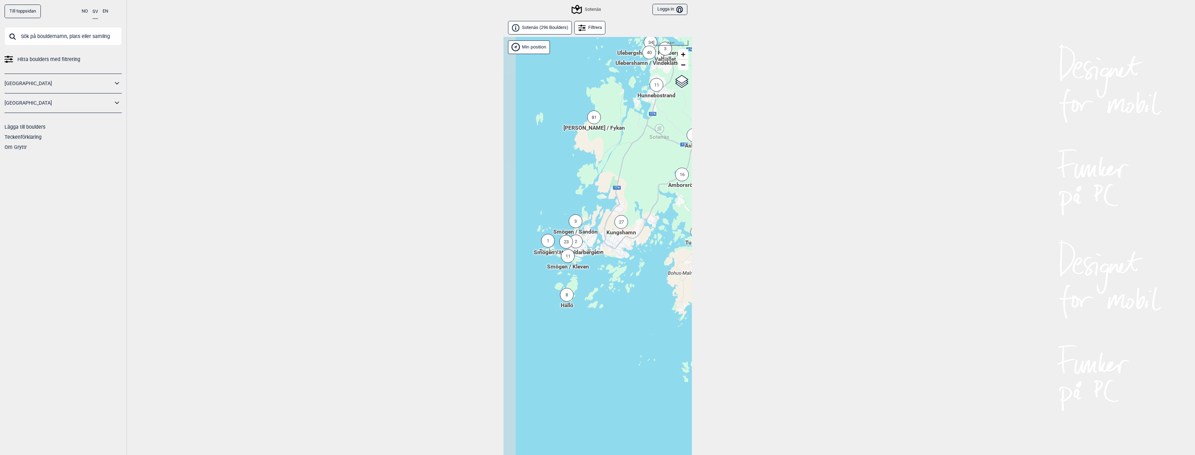
drag, startPoint x: 546, startPoint y: 320, endPoint x: 613, endPoint y: 289, distance: 73.4
click at [613, 289] on div "Hallingdal Stange [GEOGRAPHIC_DATA] syd [GEOGRAPHIC_DATA] og omegn [GEOGRAPHIC_…" at bounding box center [597, 255] width 188 height 436
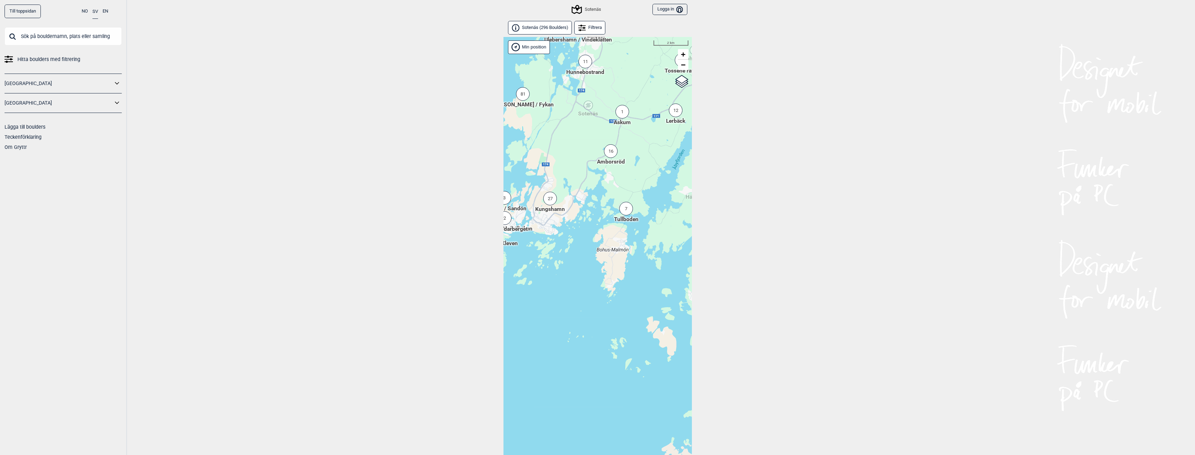
drag, startPoint x: 632, startPoint y: 282, endPoint x: 492, endPoint y: 230, distance: 149.9
click at [502, 232] on div "Till toppsidan NO SV EN Hitta boulders med filtrering [GEOGRAPHIC_DATA] [GEOGRA…" at bounding box center [597, 227] width 1195 height 455
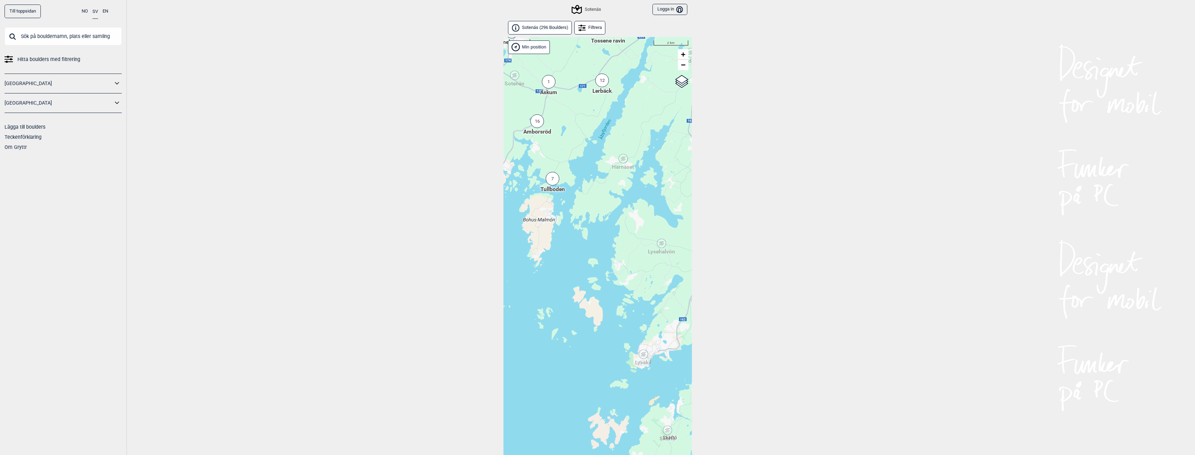
click at [664, 245] on icon at bounding box center [661, 243] width 9 height 9
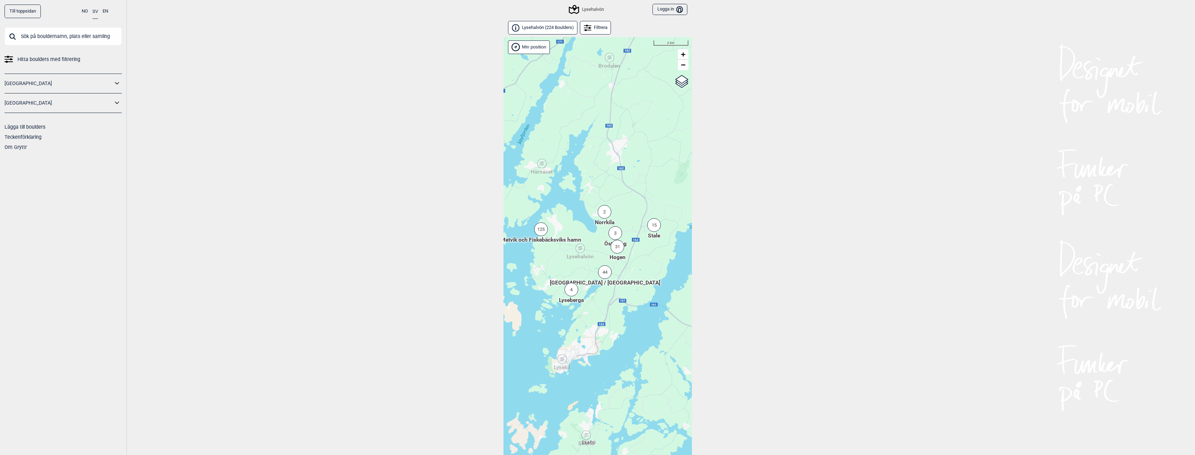
click at [539, 227] on div "125" at bounding box center [541, 230] width 14 height 14
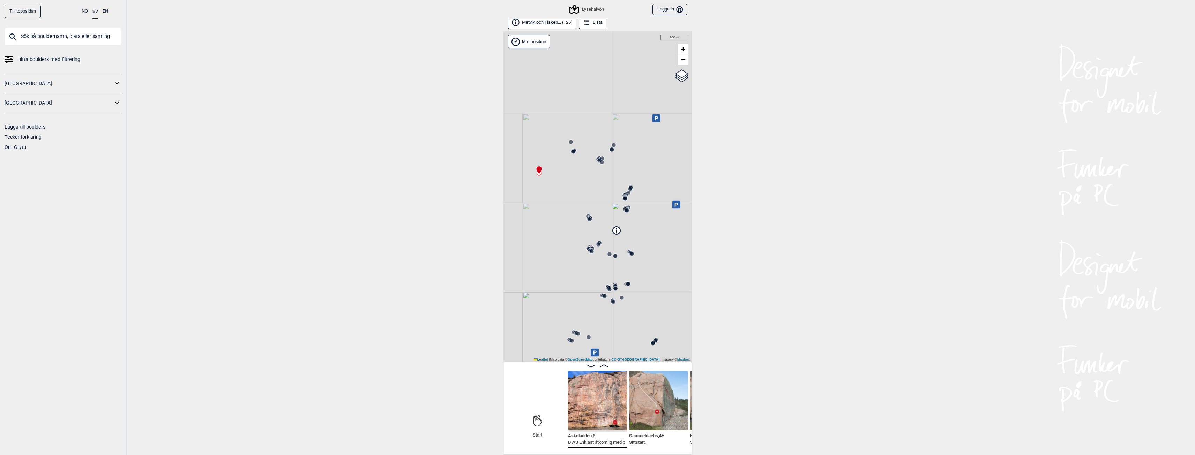
scroll to position [4, 0]
click at [579, 401] on img at bounding box center [597, 400] width 59 height 59
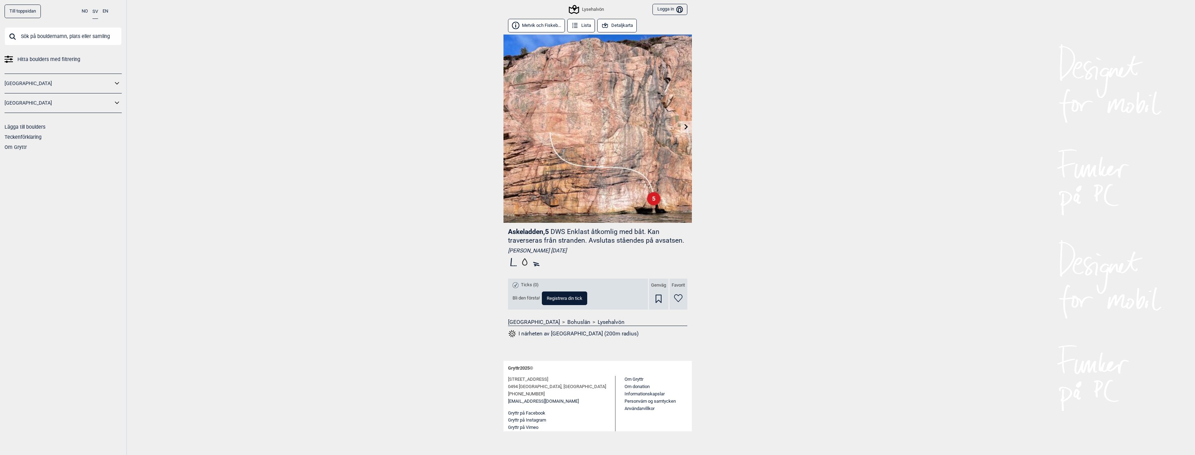
click at [622, 25] on button "Detaljkarta" at bounding box center [617, 26] width 40 height 14
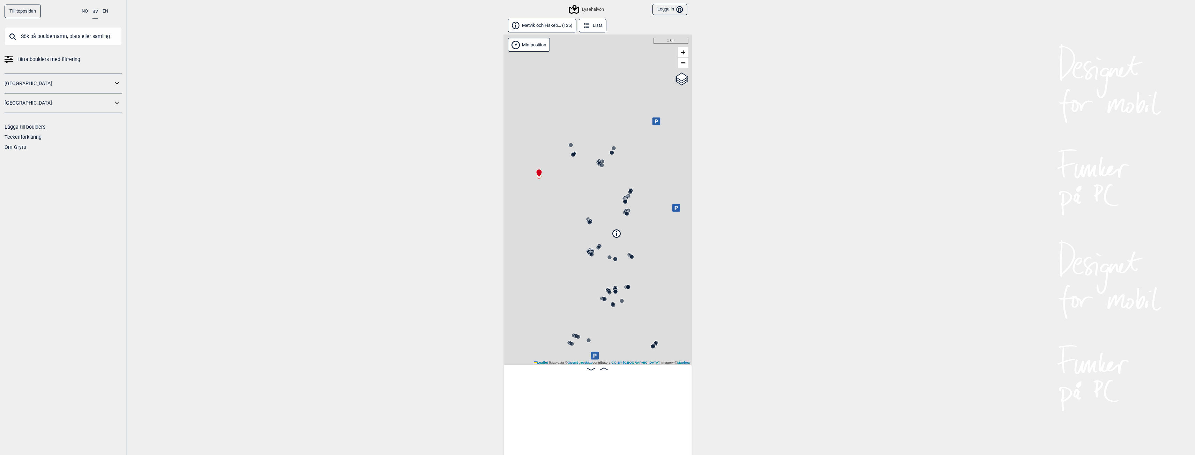
scroll to position [0, 55]
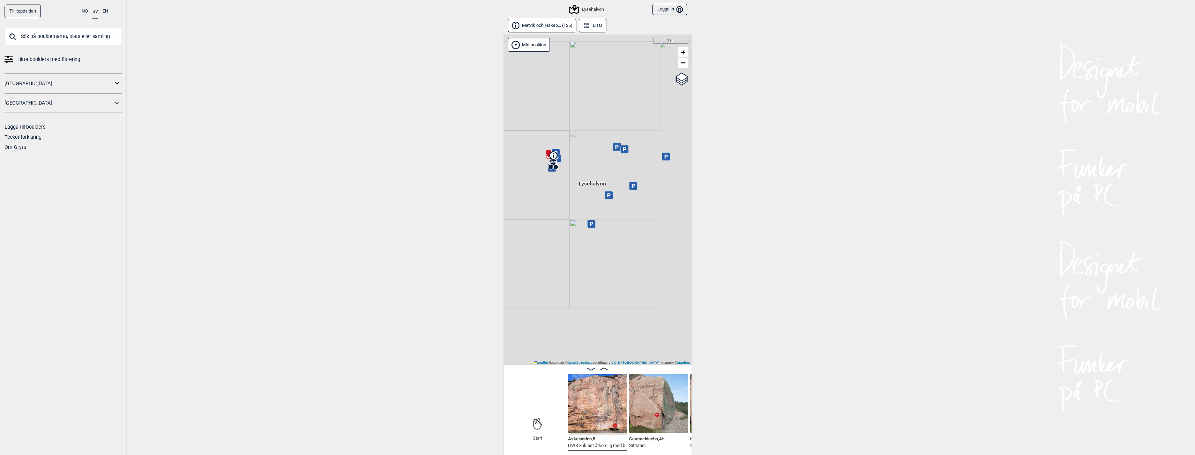
drag, startPoint x: 604, startPoint y: 314, endPoint x: 583, endPoint y: 212, distance: 103.3
click at [583, 212] on div "Lysehalvön" at bounding box center [597, 200] width 188 height 330
click at [594, 10] on div "Lysehalvön" at bounding box center [587, 9] width 34 height 8
